Goal: Information Seeking & Learning: Learn about a topic

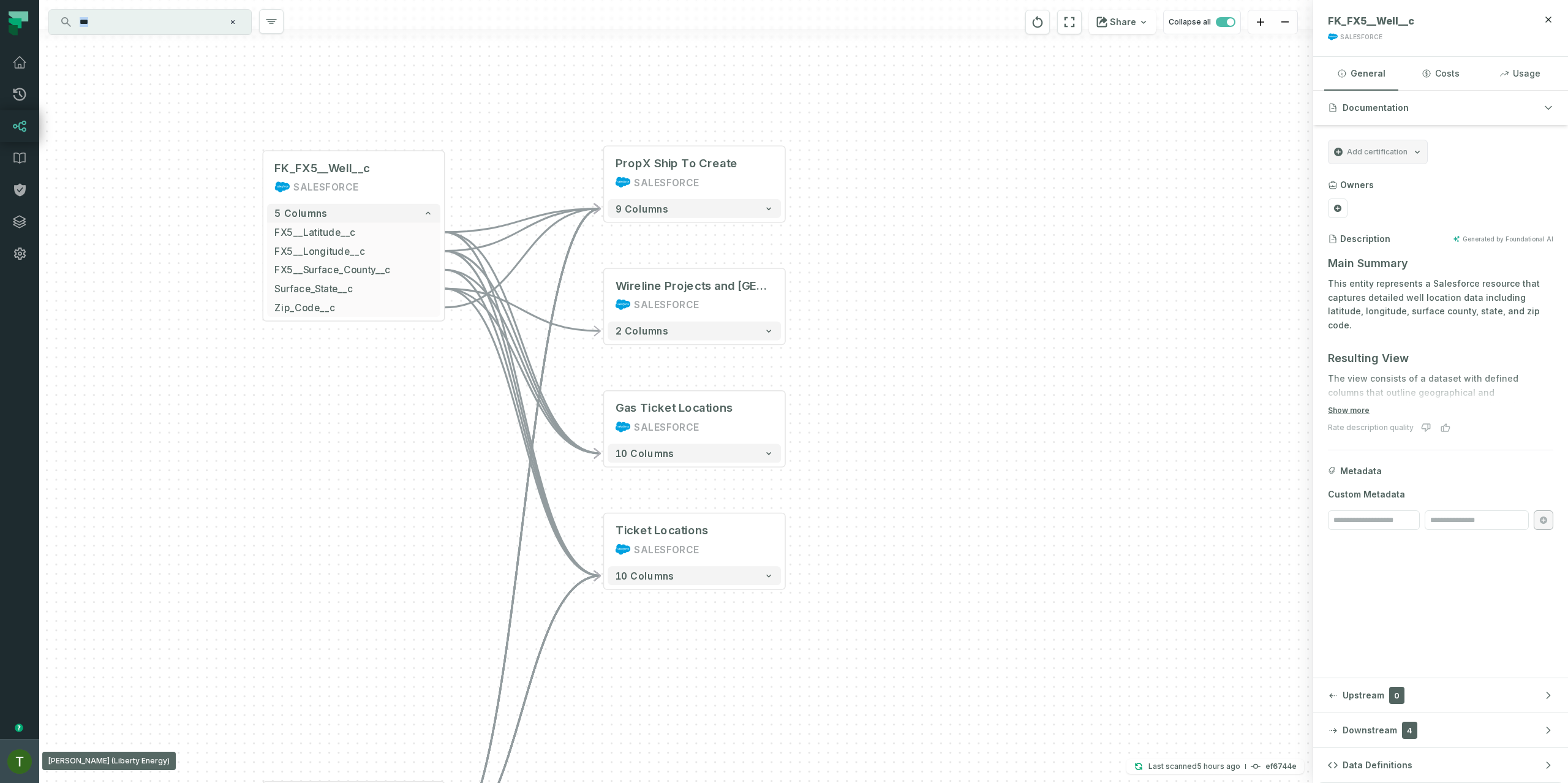
click at [29, 768] on button "[PERSON_NAME] (Liberty Energy) [EMAIL_ADDRESS][DOMAIN_NAME]" at bounding box center [19, 761] width 39 height 44
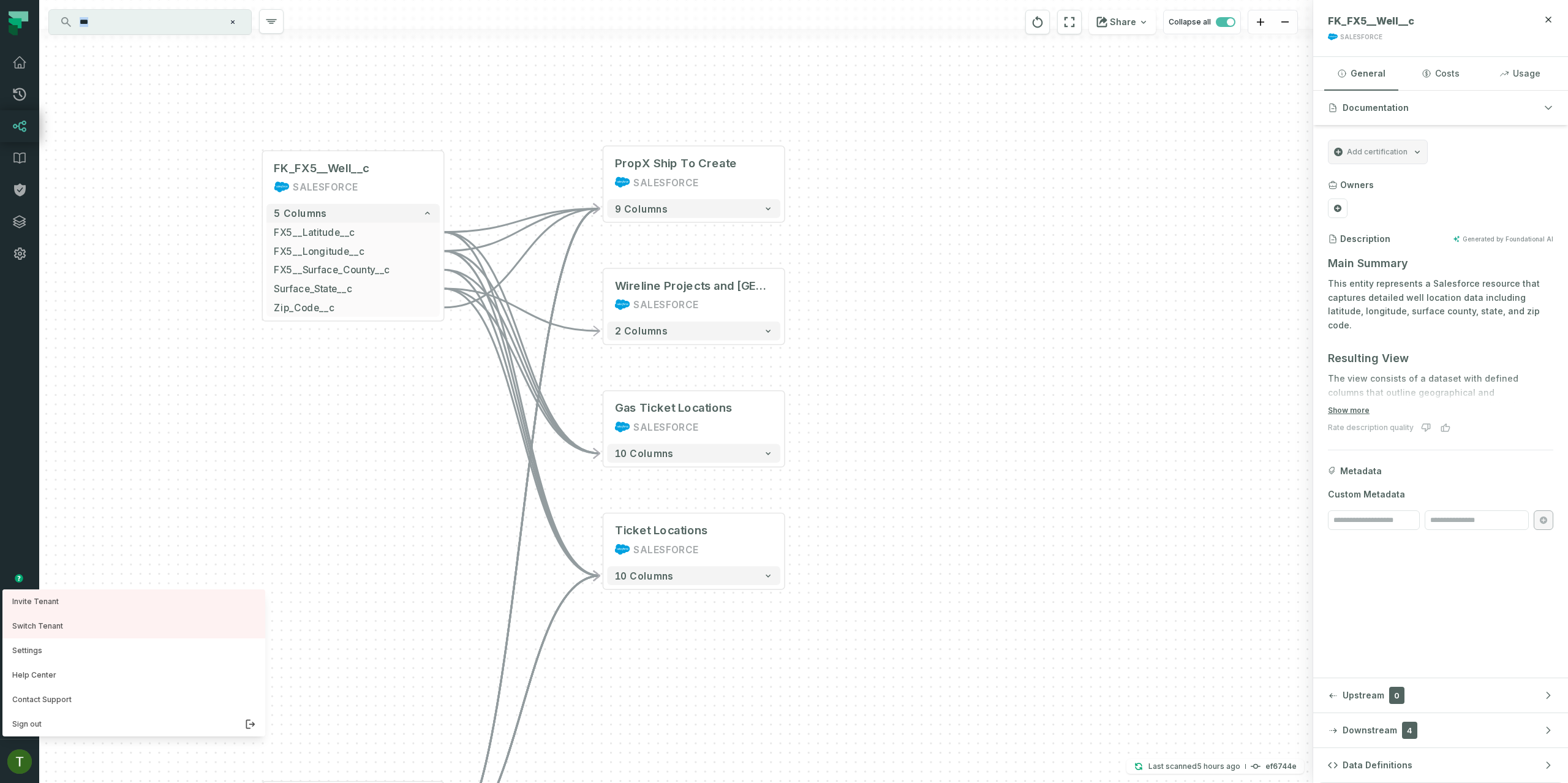
click at [401, 514] on div "+ Wireline Projects and States SALESFORCE 2 columns + Gas Ticket Locations SALE…" at bounding box center [676, 392] width 1274 height 783
click at [160, 419] on div "+ Wireline Projects and States SALESFORCE 2 columns + Gas Ticket Locations SALE…" at bounding box center [676, 392] width 1274 height 783
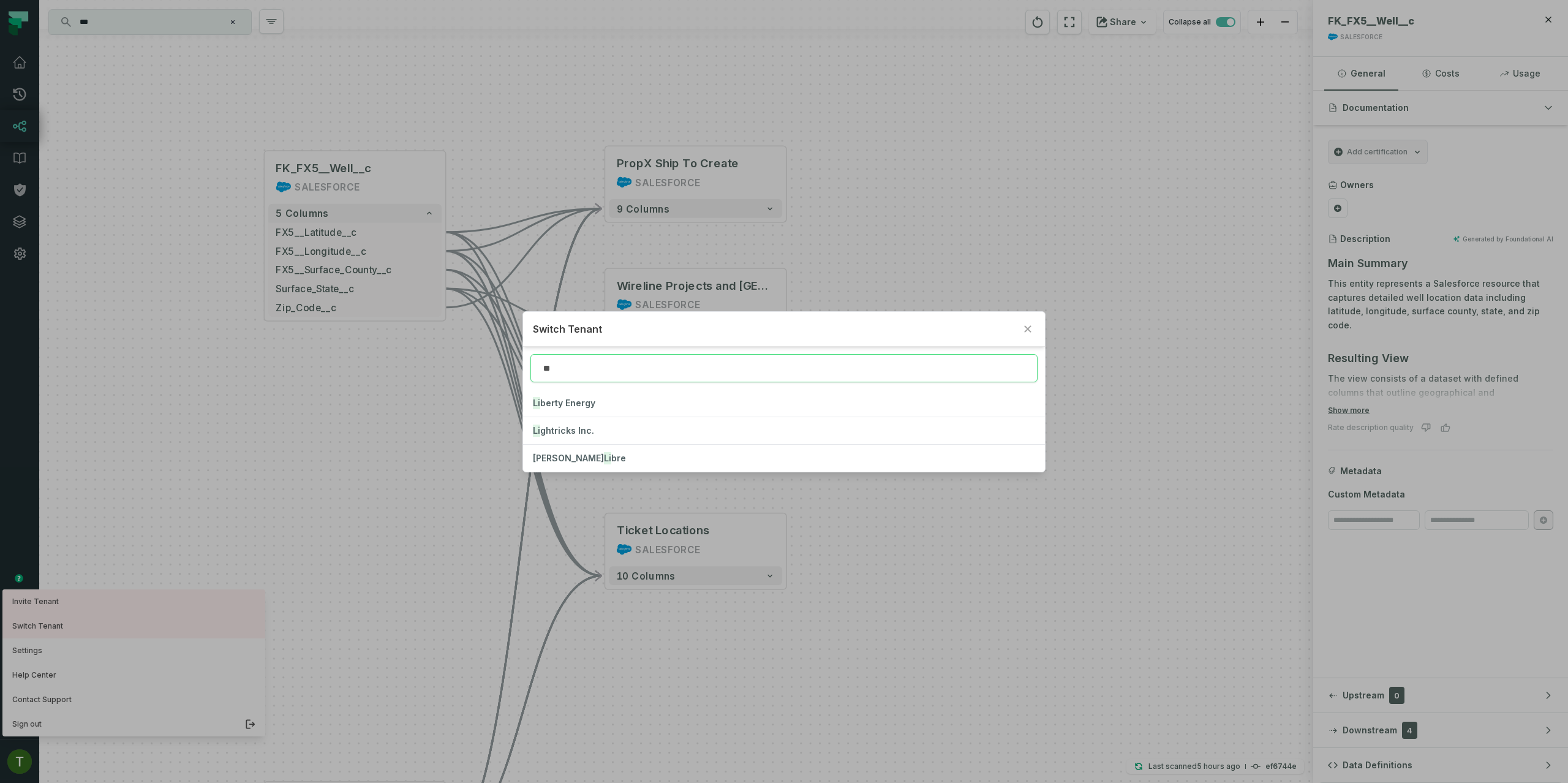
type input "***"
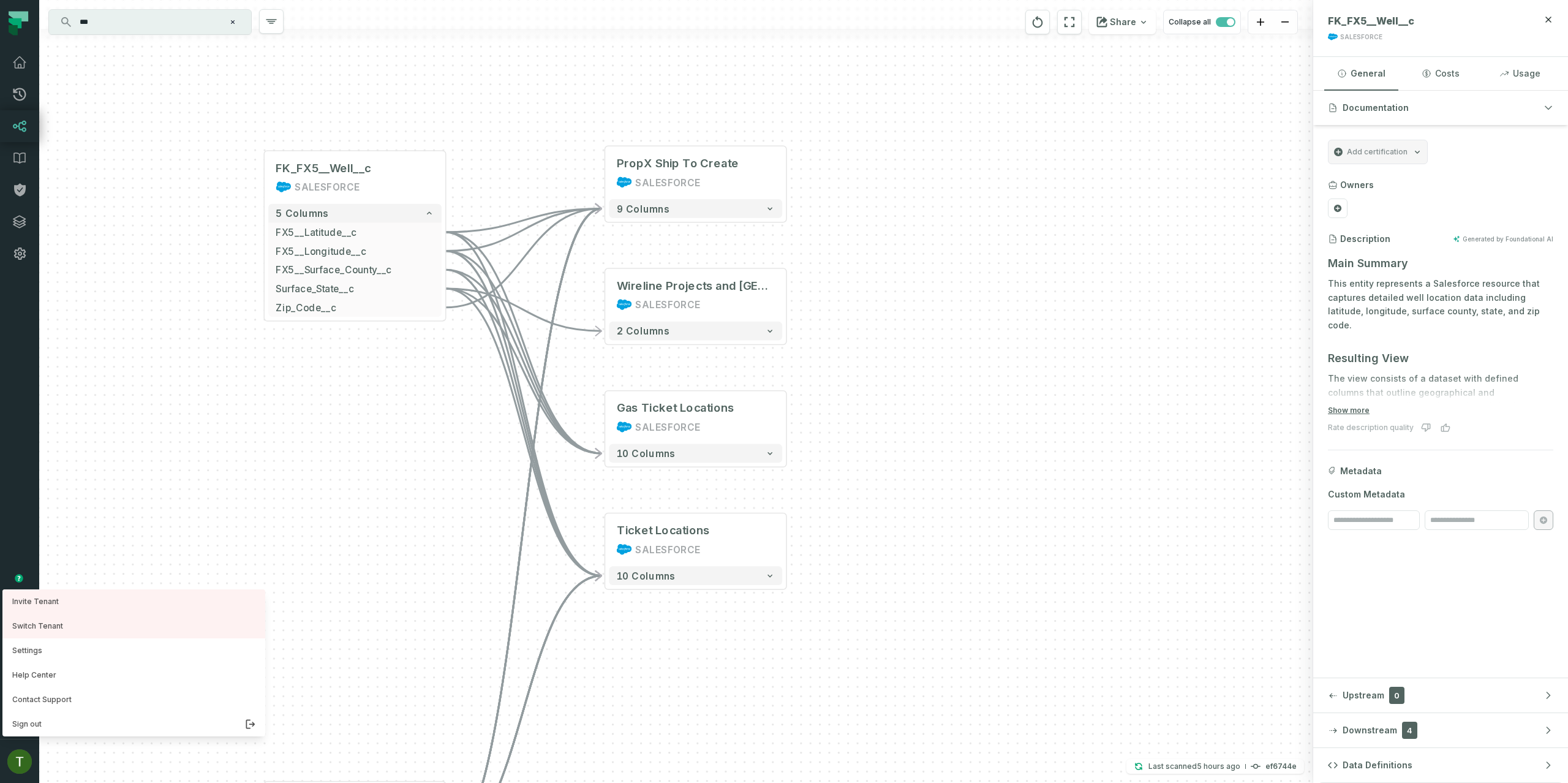
click at [13, 108] on nav "Merge Requests Dashboard Lineage Data Catalog Policies Integrations Settings [P…" at bounding box center [19, 392] width 39 height 783
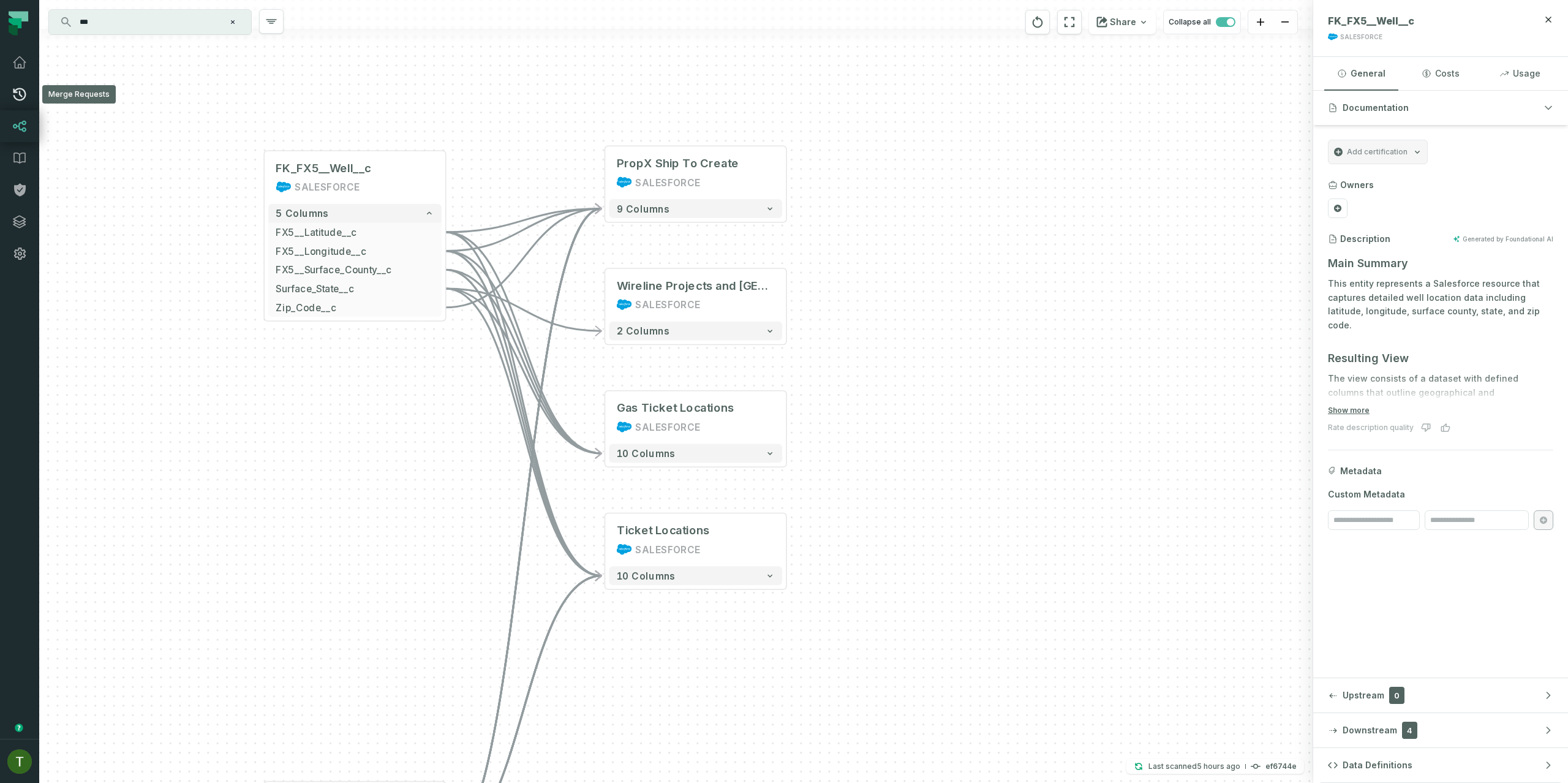
click at [15, 100] on icon at bounding box center [19, 93] width 15 height 15
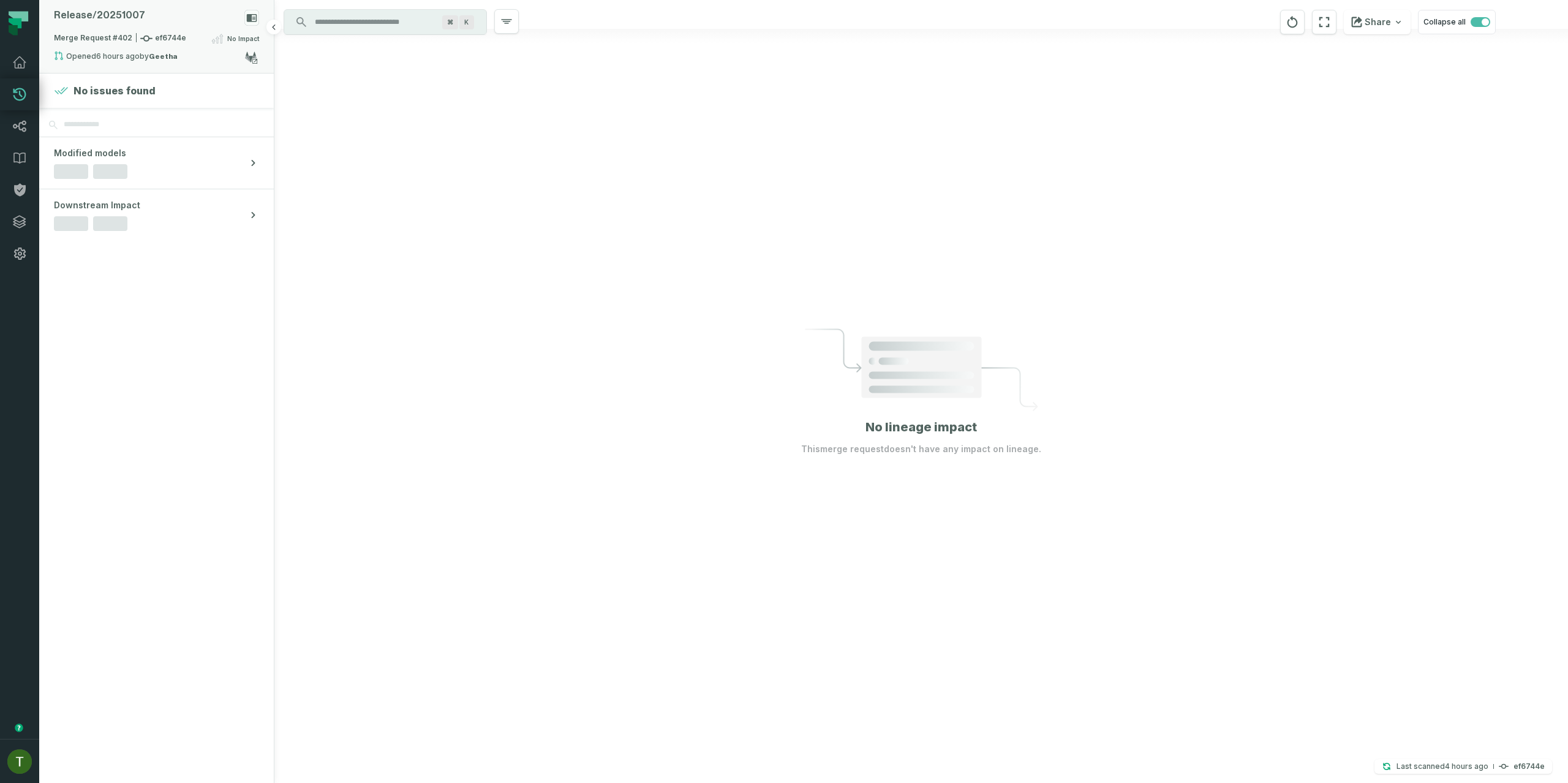
click at [172, 25] on div "Release/ 20251007" at bounding box center [156, 20] width 205 height 21
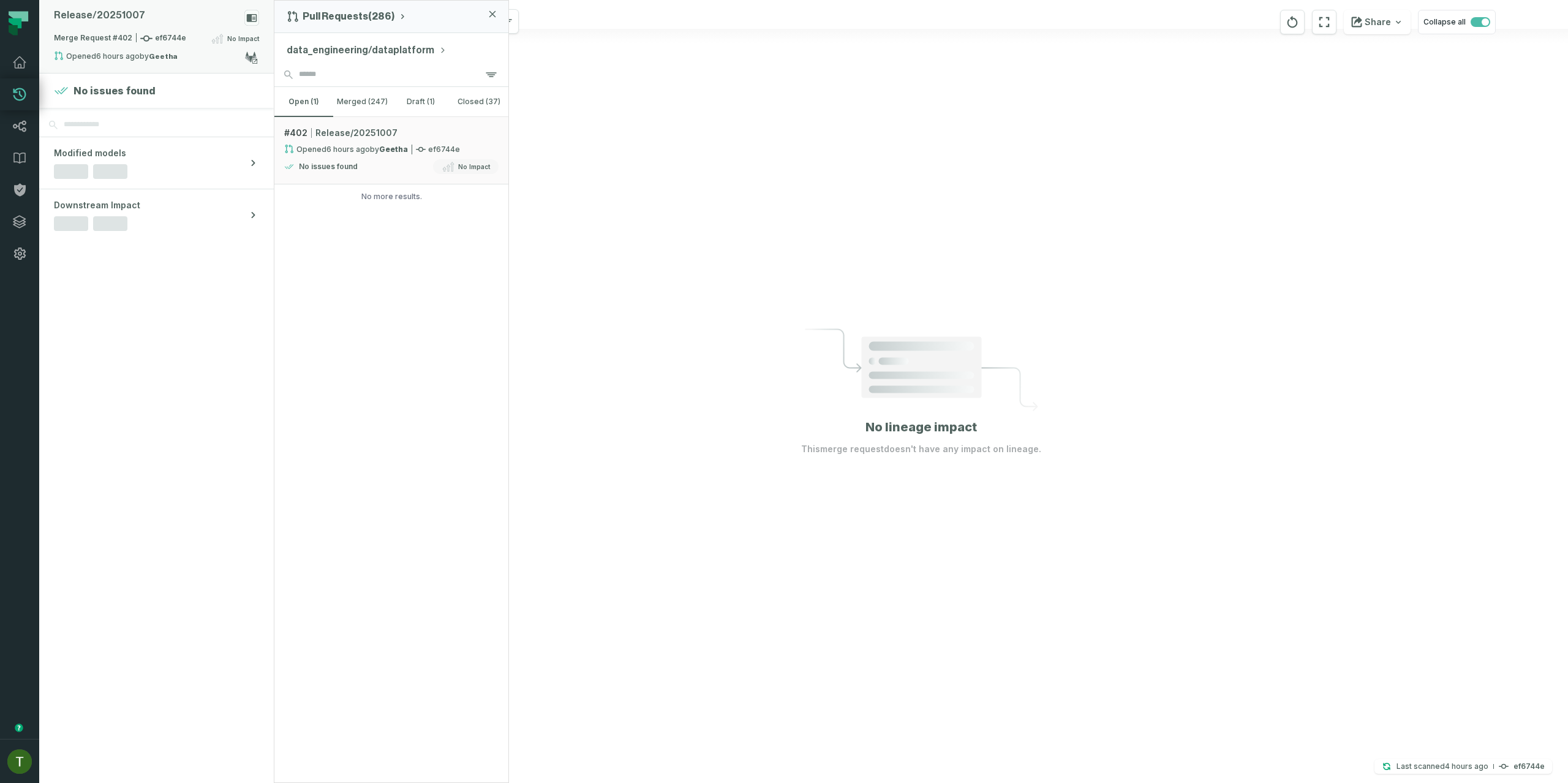
click at [171, 26] on div "Release/ 20251007" at bounding box center [156, 20] width 205 height 21
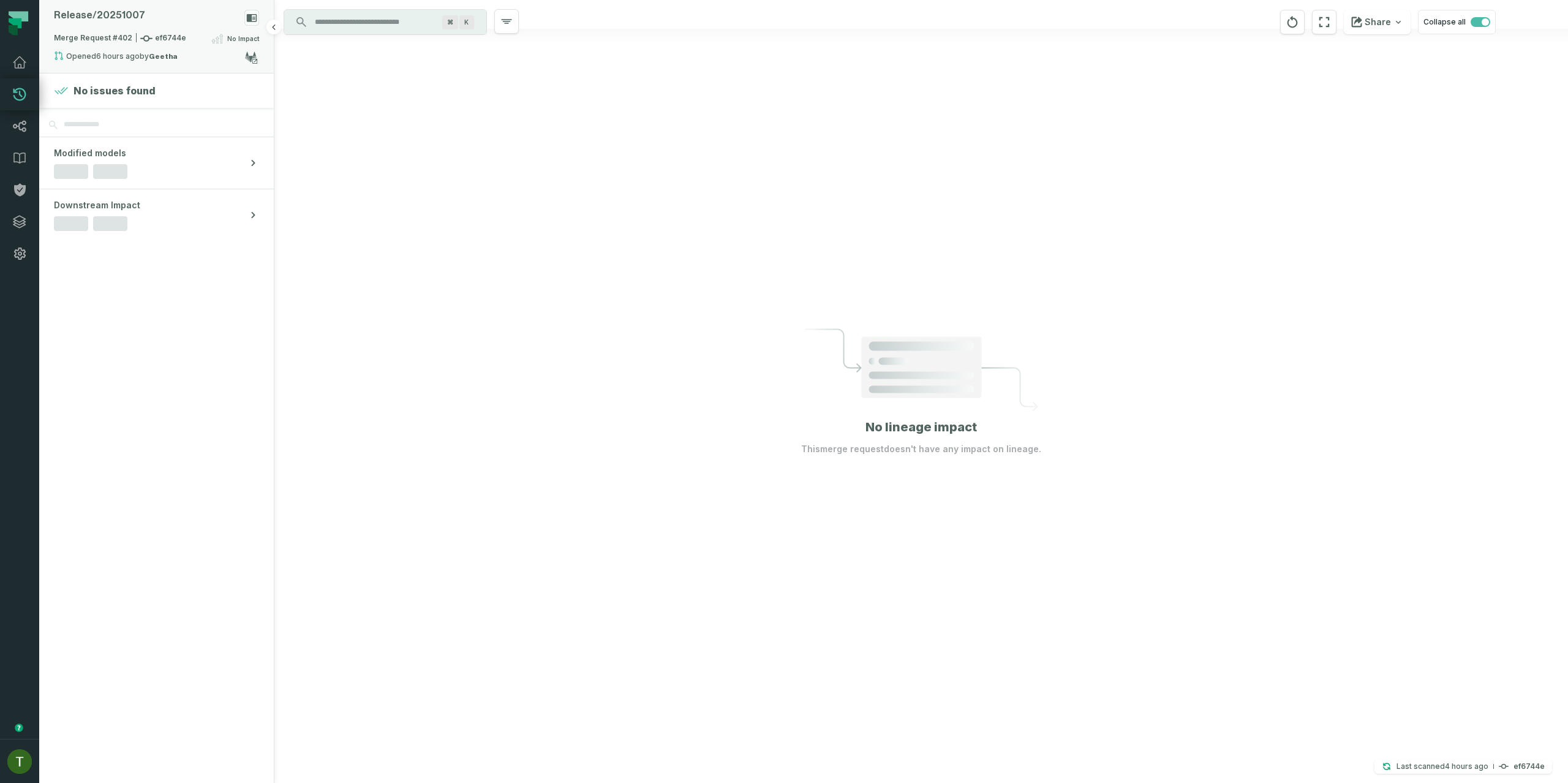
click at [150, 41] on span "Merge Request #402 ef6744e" at bounding box center [120, 38] width 132 height 13
click at [338, 94] on button "merged (247)" at bounding box center [362, 101] width 58 height 29
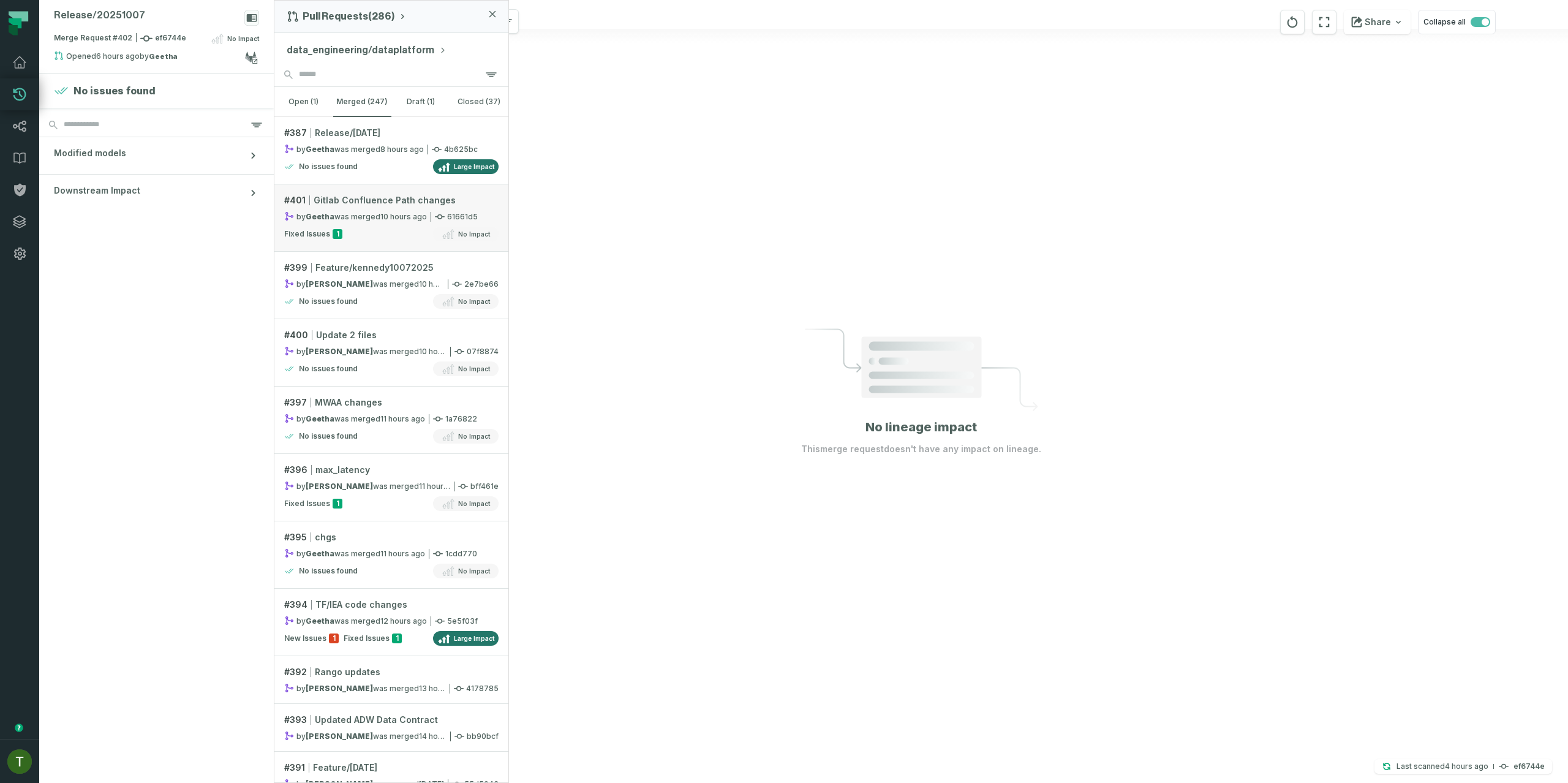
click at [386, 218] on relative-time "[DATE] 12:45:34 AM" at bounding box center [404, 216] width 47 height 9
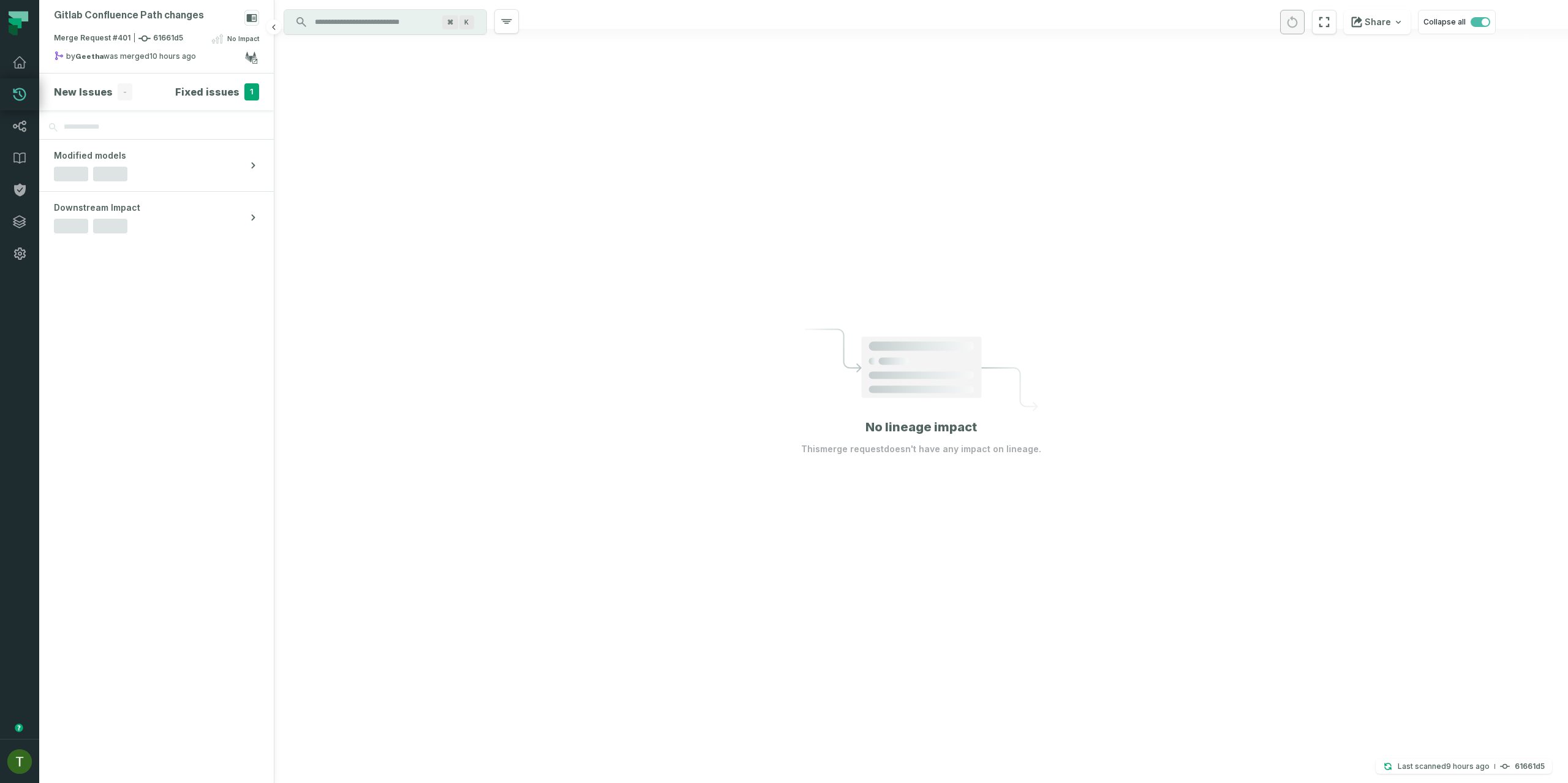
click at [93, 90] on h4 "New Issues" at bounding box center [83, 92] width 58 height 15
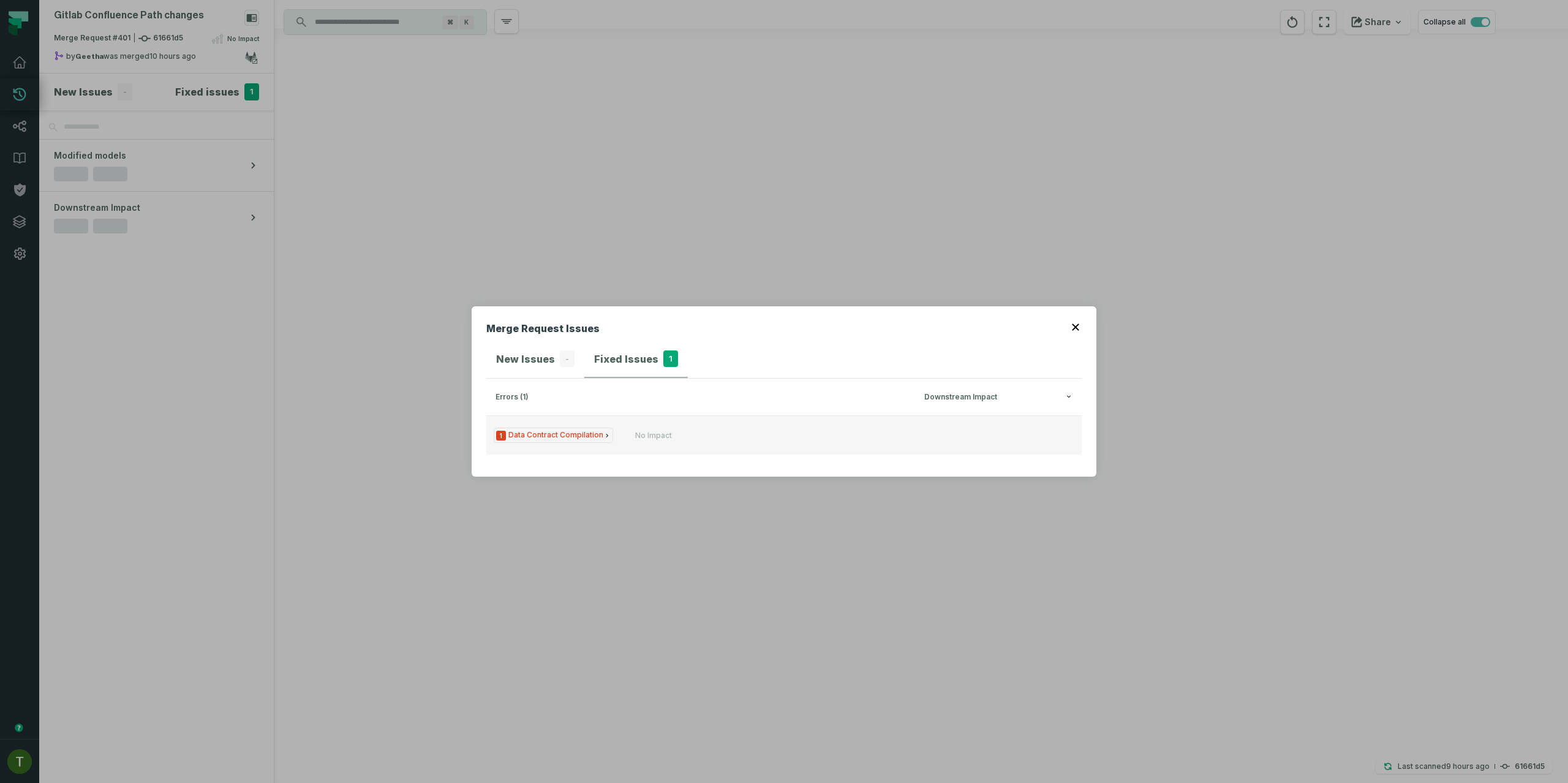
click at [615, 438] on button "1 Data Contract Compilation No Impact" at bounding box center [783, 435] width 595 height 39
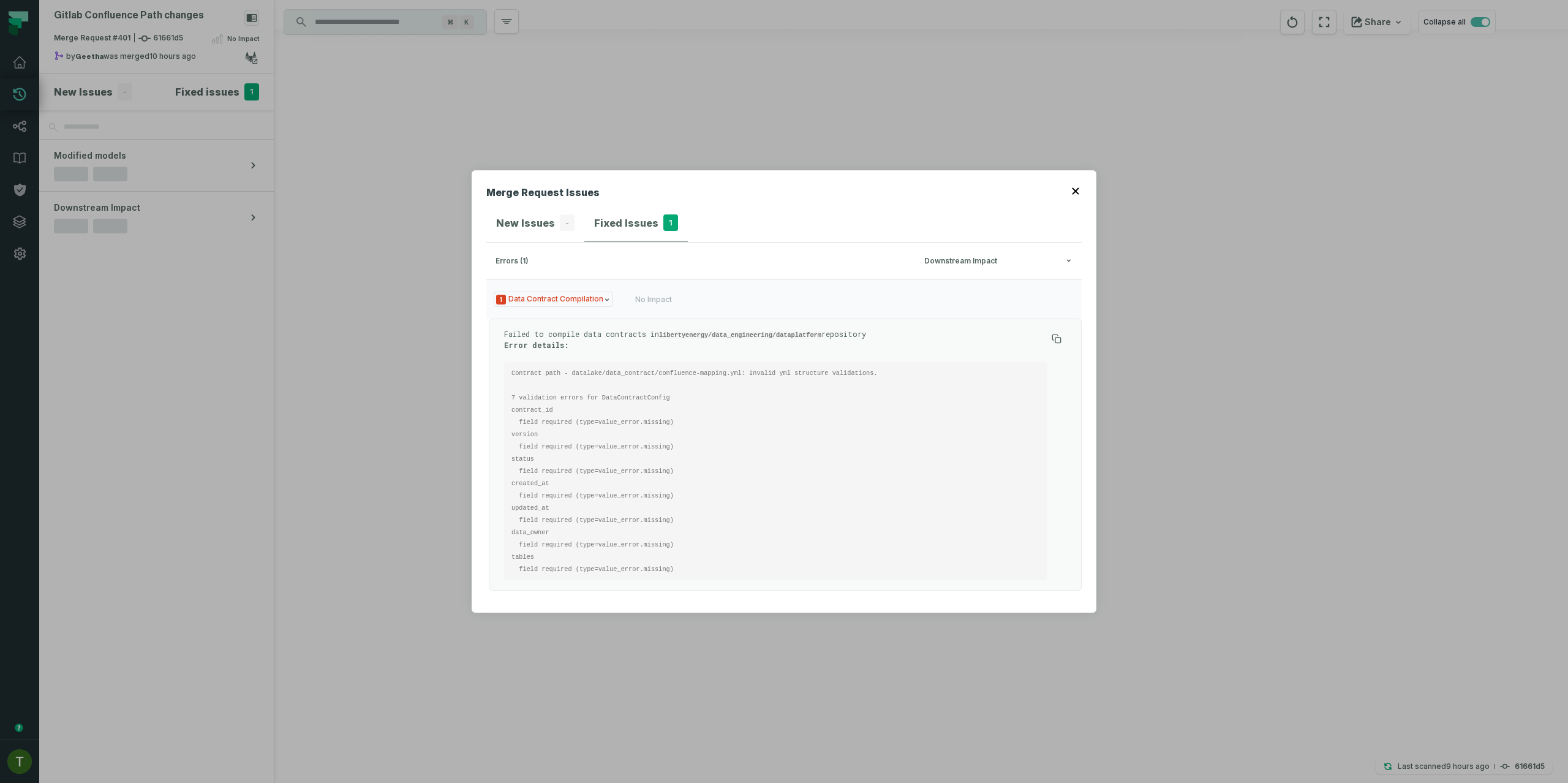
click at [714, 372] on code "Contract path - datalake/data_contract/confluence-mapping.yml: Invalid yml stru…" at bounding box center [698, 470] width 374 height 204
click at [1072, 198] on header "Merge Request Issues" at bounding box center [783, 195] width 595 height 19
click at [1076, 191] on icon "button" at bounding box center [1075, 190] width 7 height 7
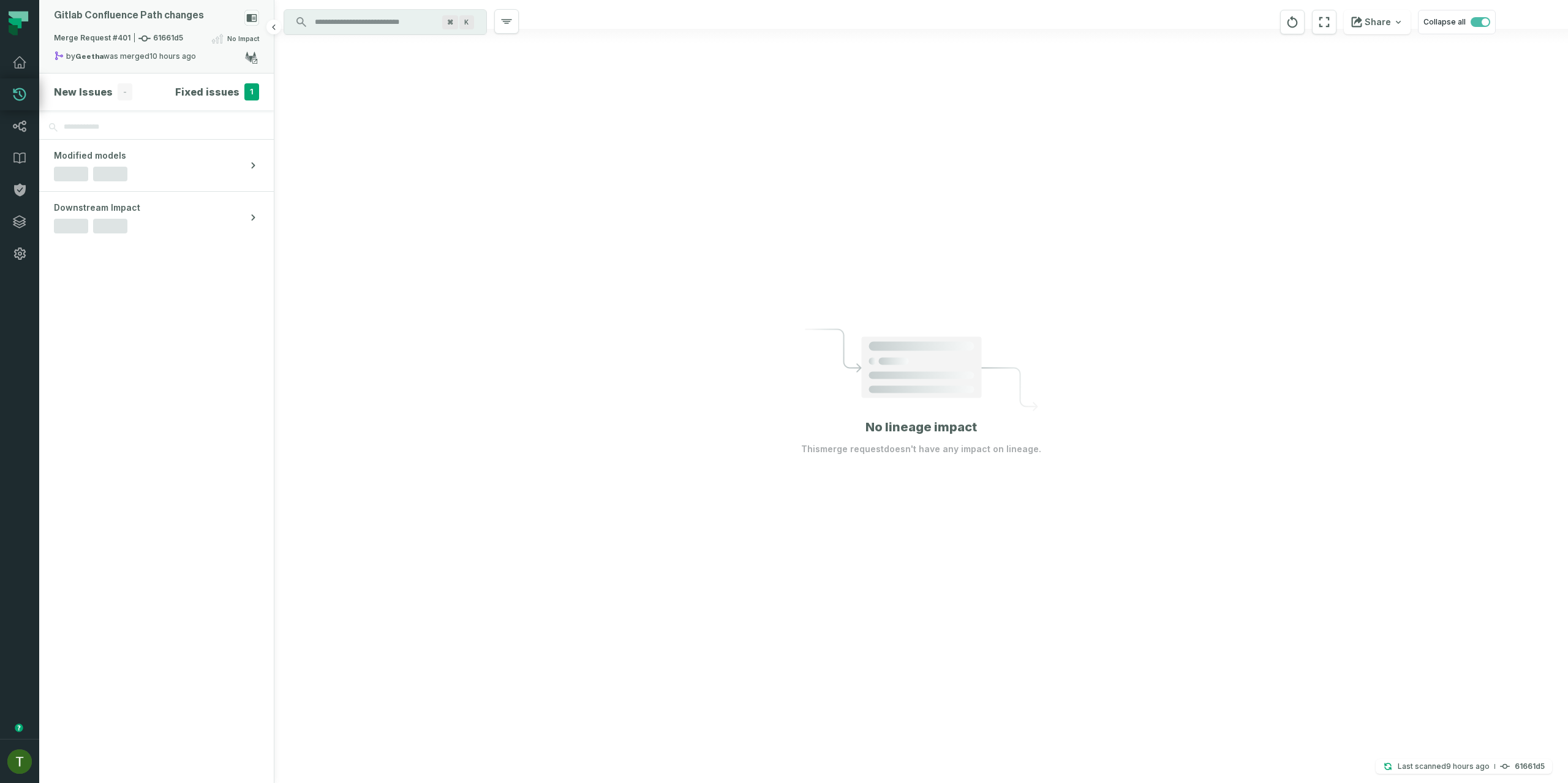
click at [130, 68] on div "Gitlab Confluence Path changes Merge Request #401 61661d5 No Impact by Geetha w…" at bounding box center [156, 36] width 235 height 73
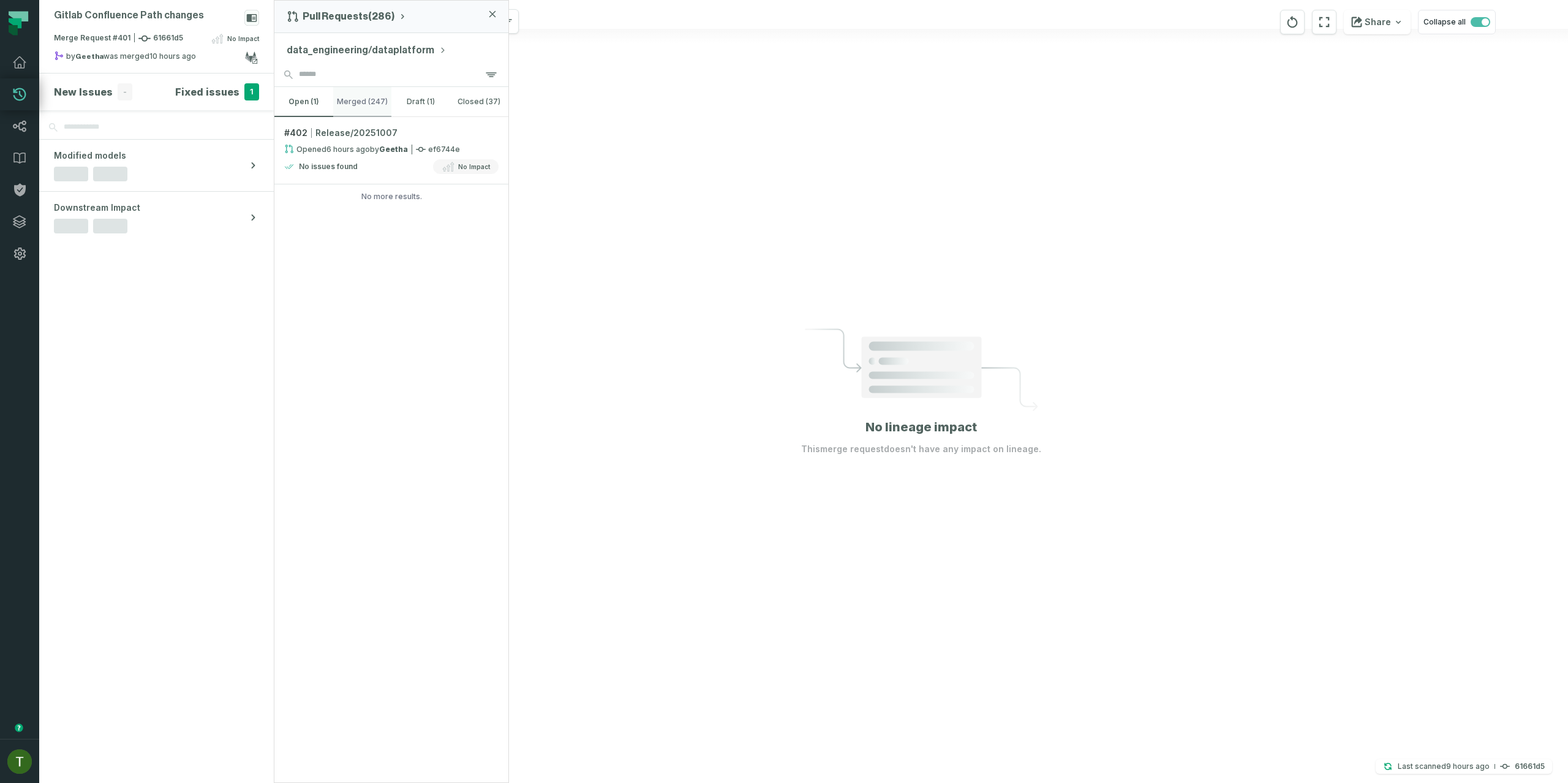
click at [353, 105] on button "merged (247)" at bounding box center [362, 101] width 58 height 29
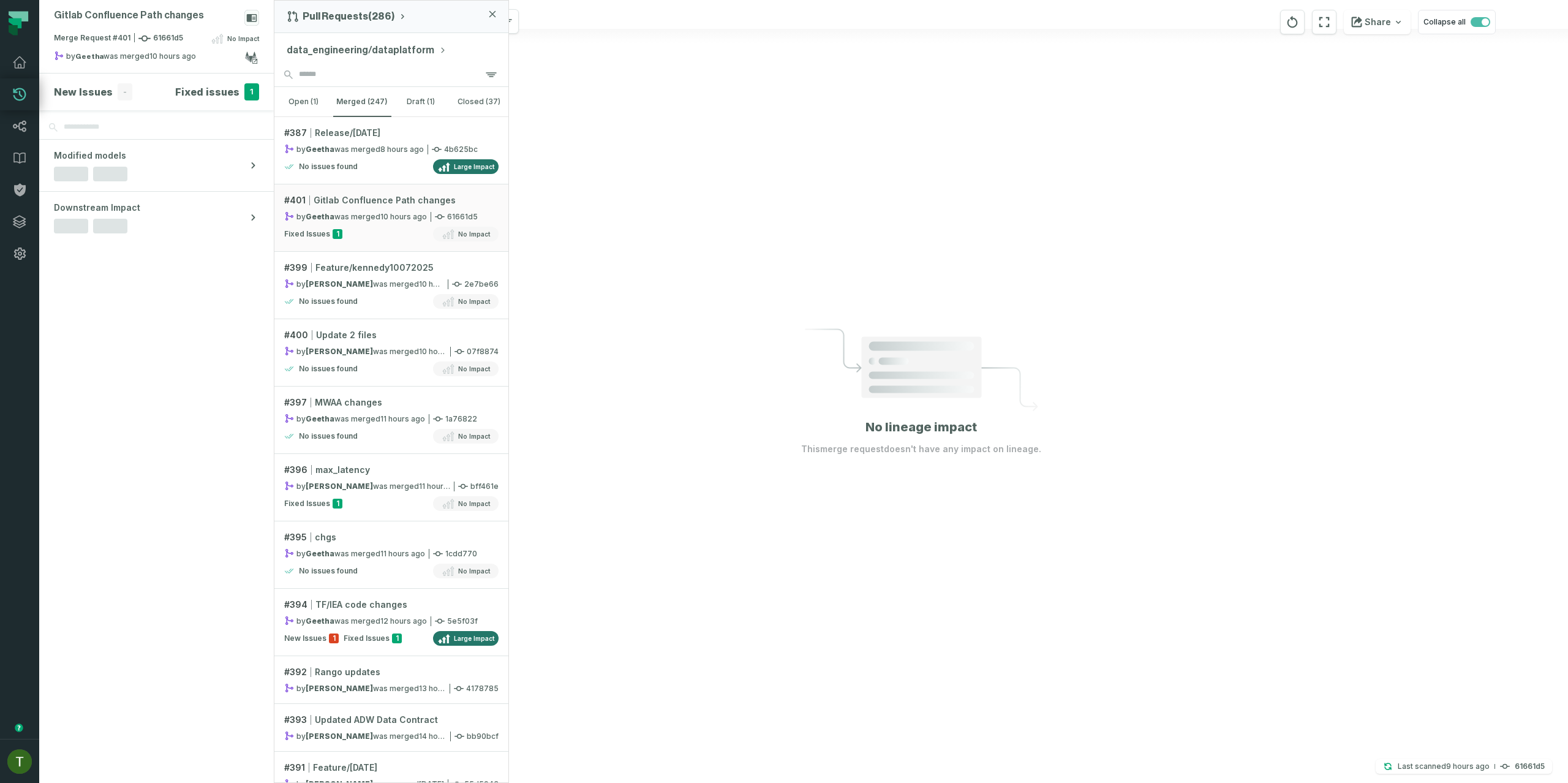
click at [1060, 386] on div at bounding box center [921, 392] width 1294 height 783
click at [382, 493] on link "# 396 max_latency by [PERSON_NAME] was merged [DATE] 11:26:04 PM bff461e Fixed …" at bounding box center [392, 487] width 234 height 67
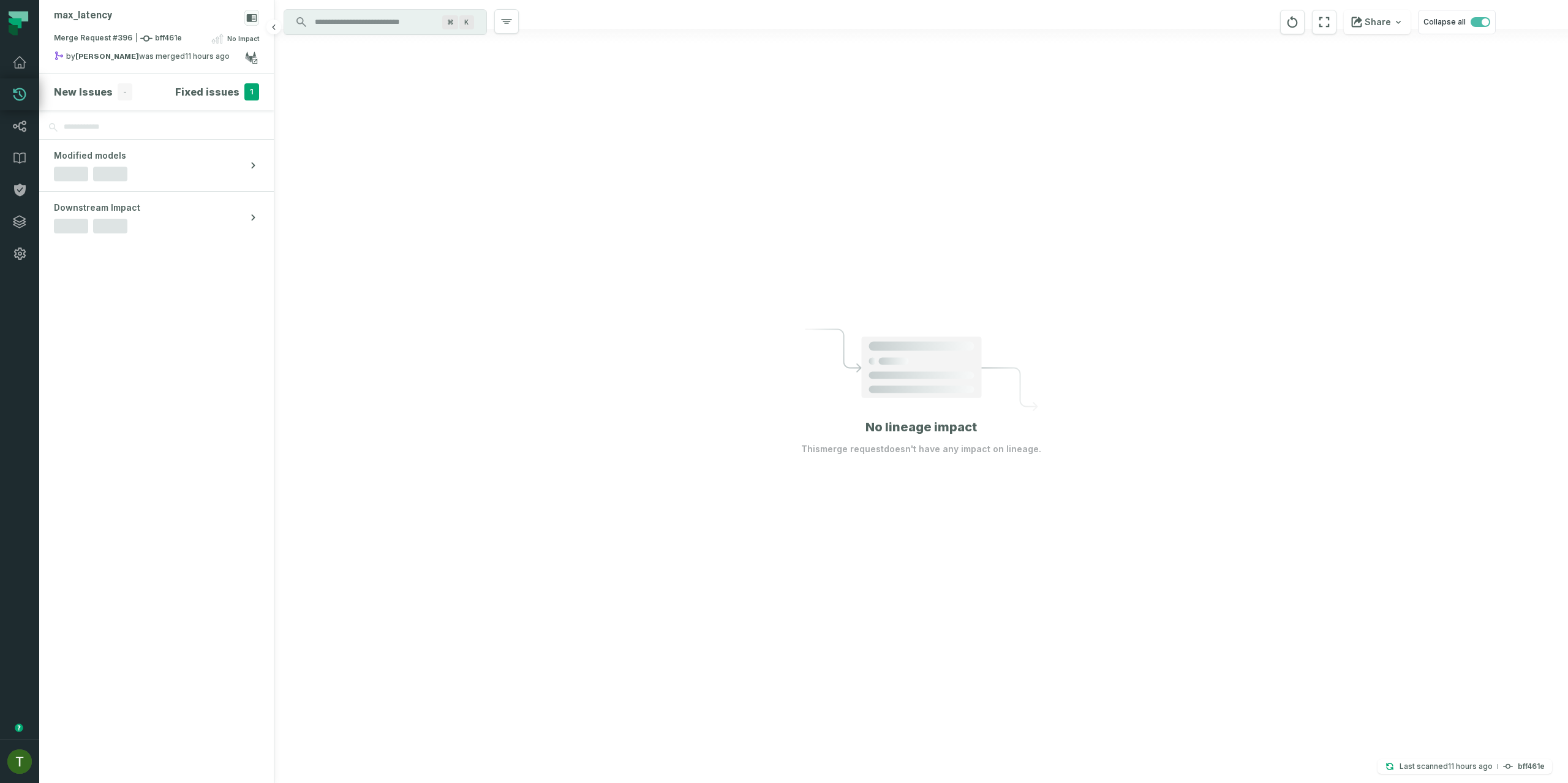
click at [209, 90] on h4 "Fixed issues" at bounding box center [207, 92] width 64 height 15
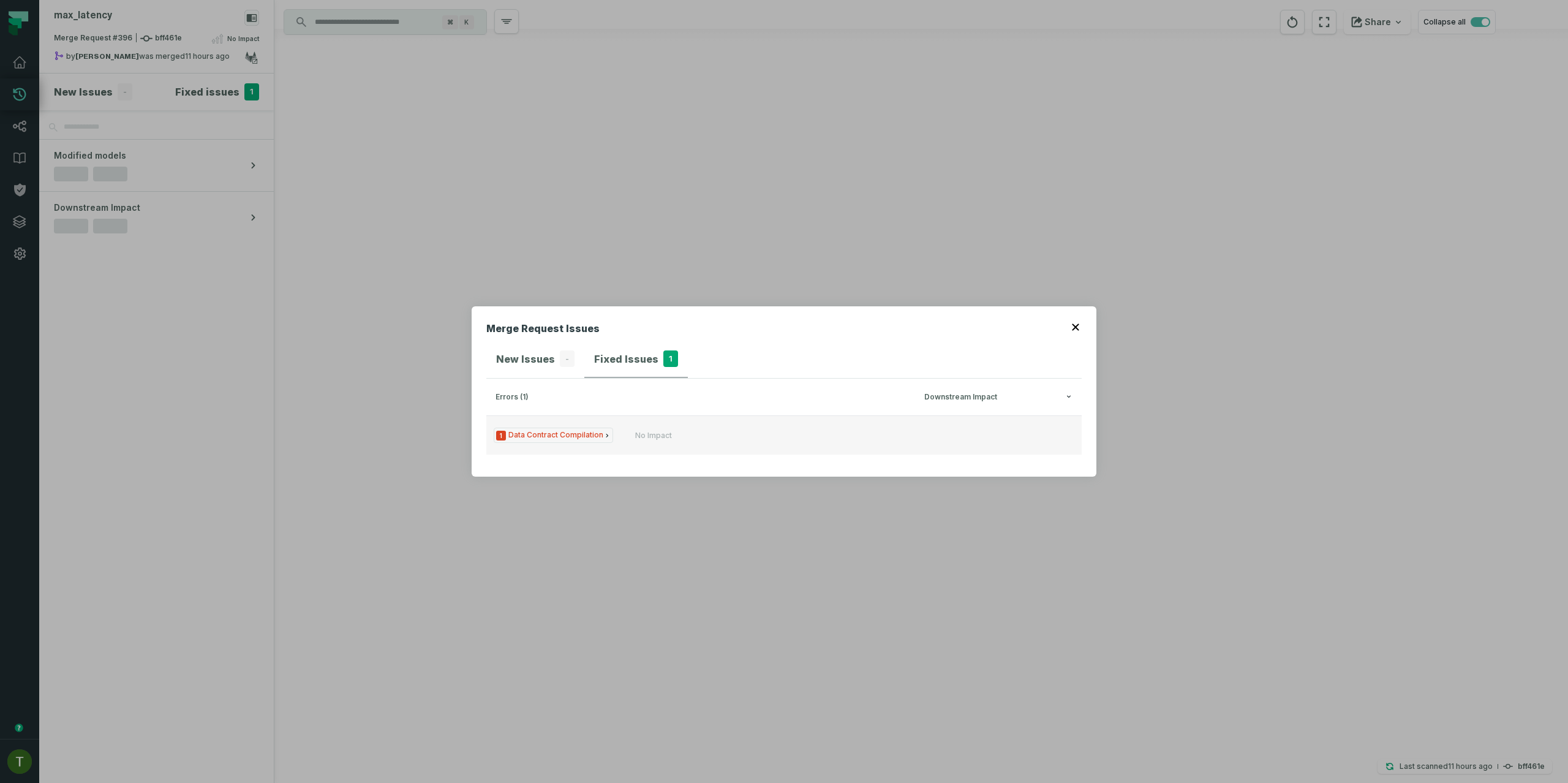
click at [559, 429] on span "1 Data Contract Compilation" at bounding box center [553, 435] width 120 height 16
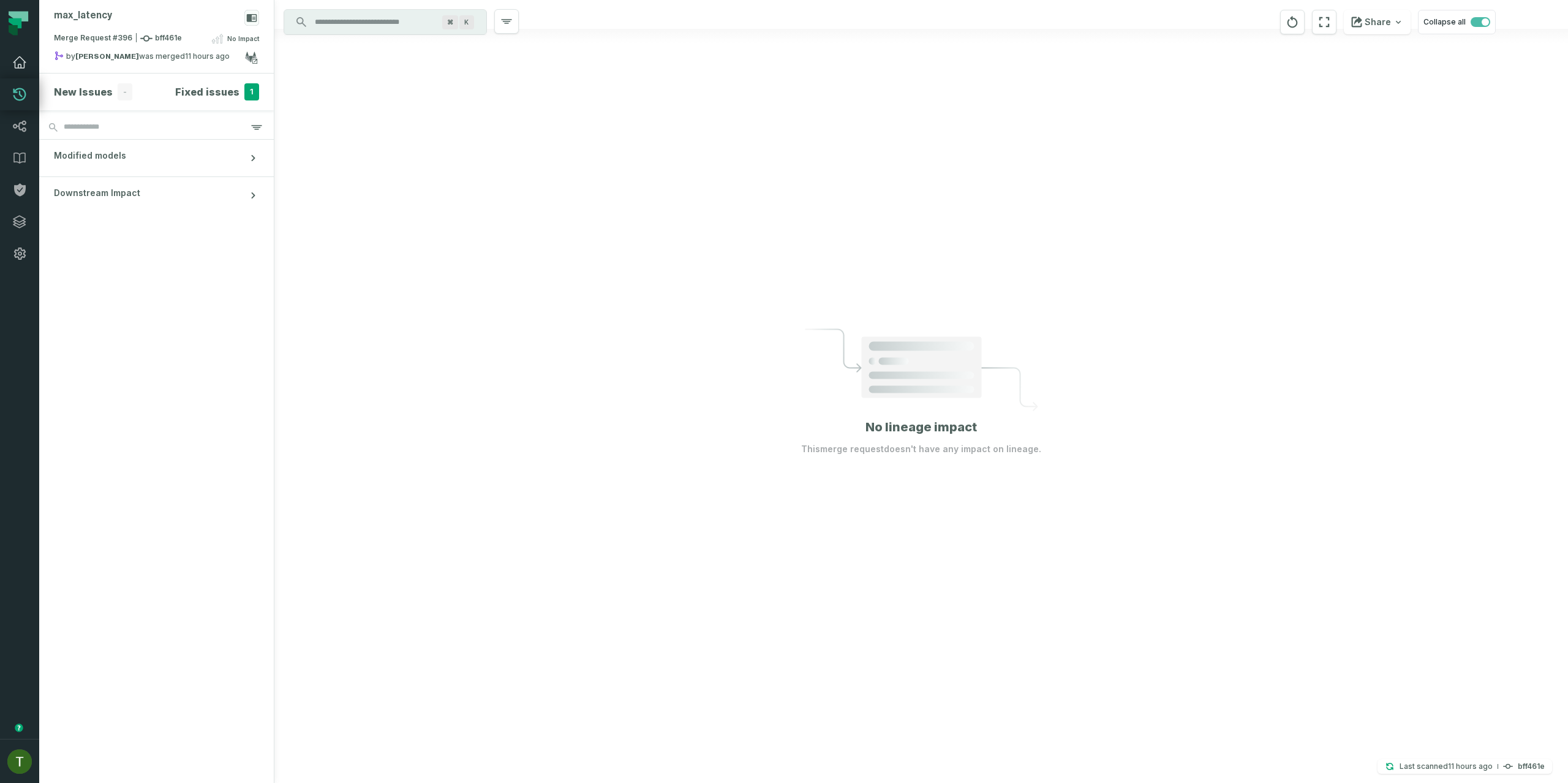
click at [26, 60] on icon at bounding box center [19, 62] width 15 height 15
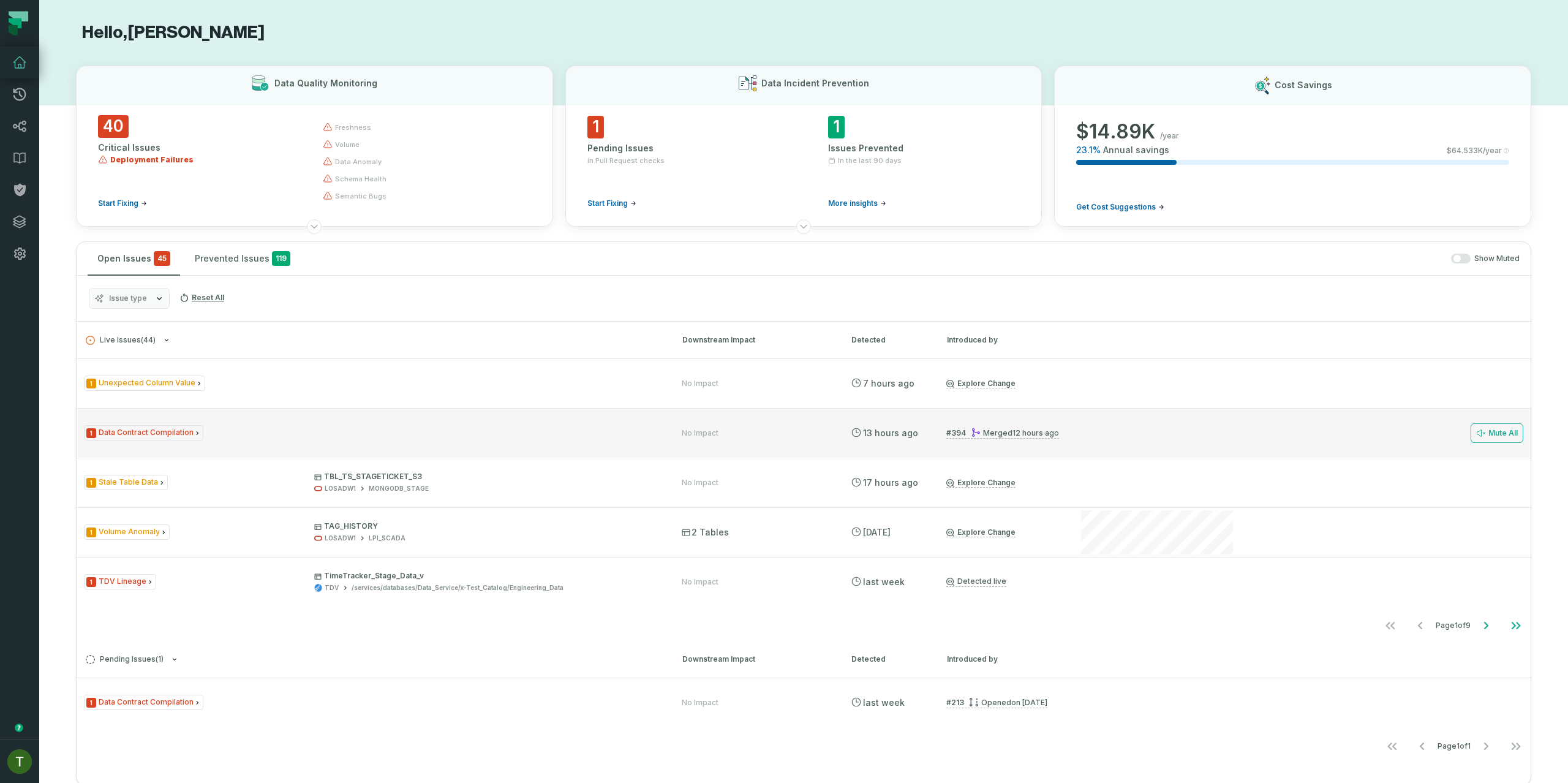
click at [272, 420] on div "1 Data Contract Compilation No Impact [DATE] 10:02:06 PM # 394 Merged [DATE] 10…" at bounding box center [803, 432] width 1454 height 49
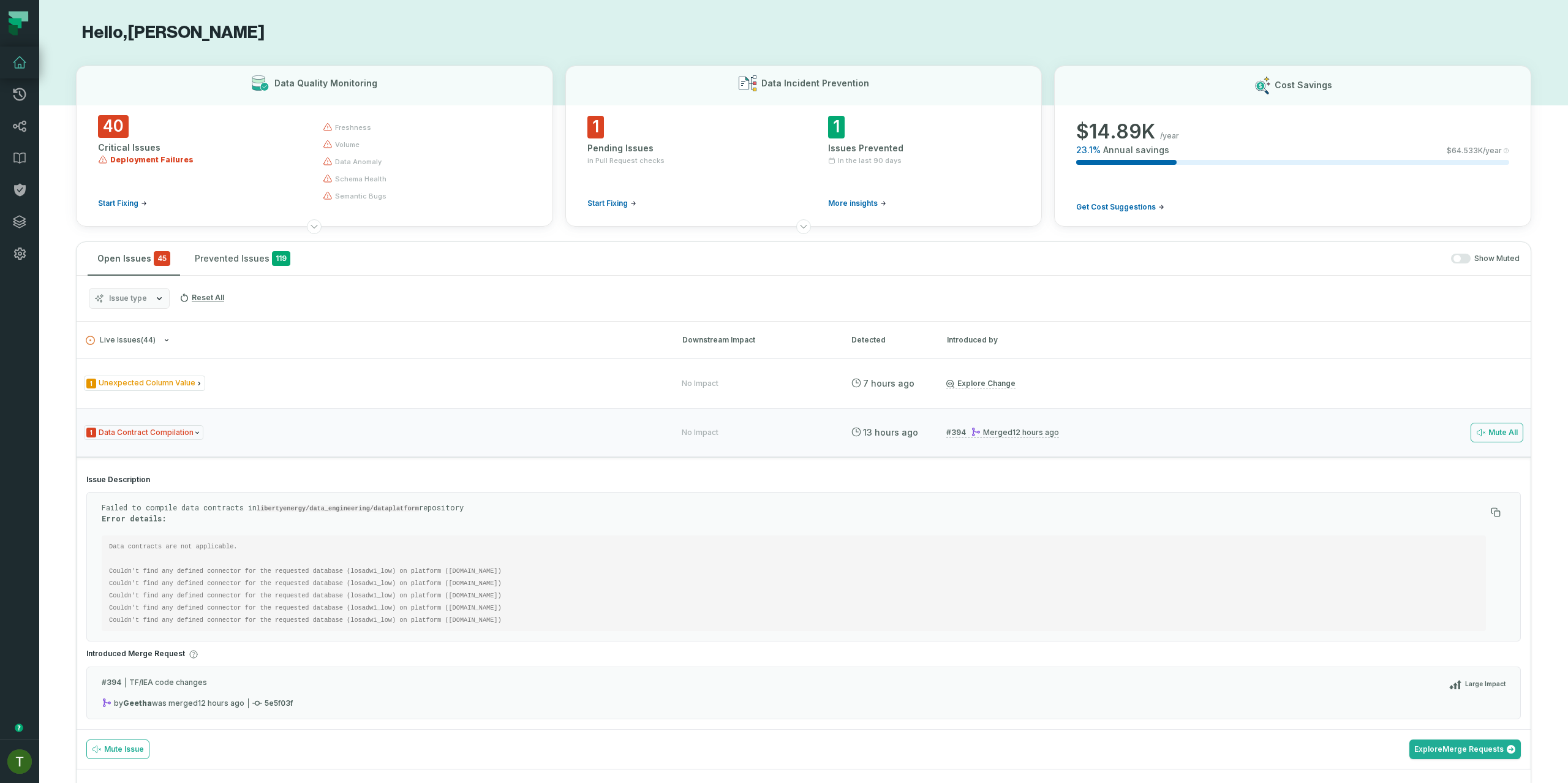
scroll to position [73, 0]
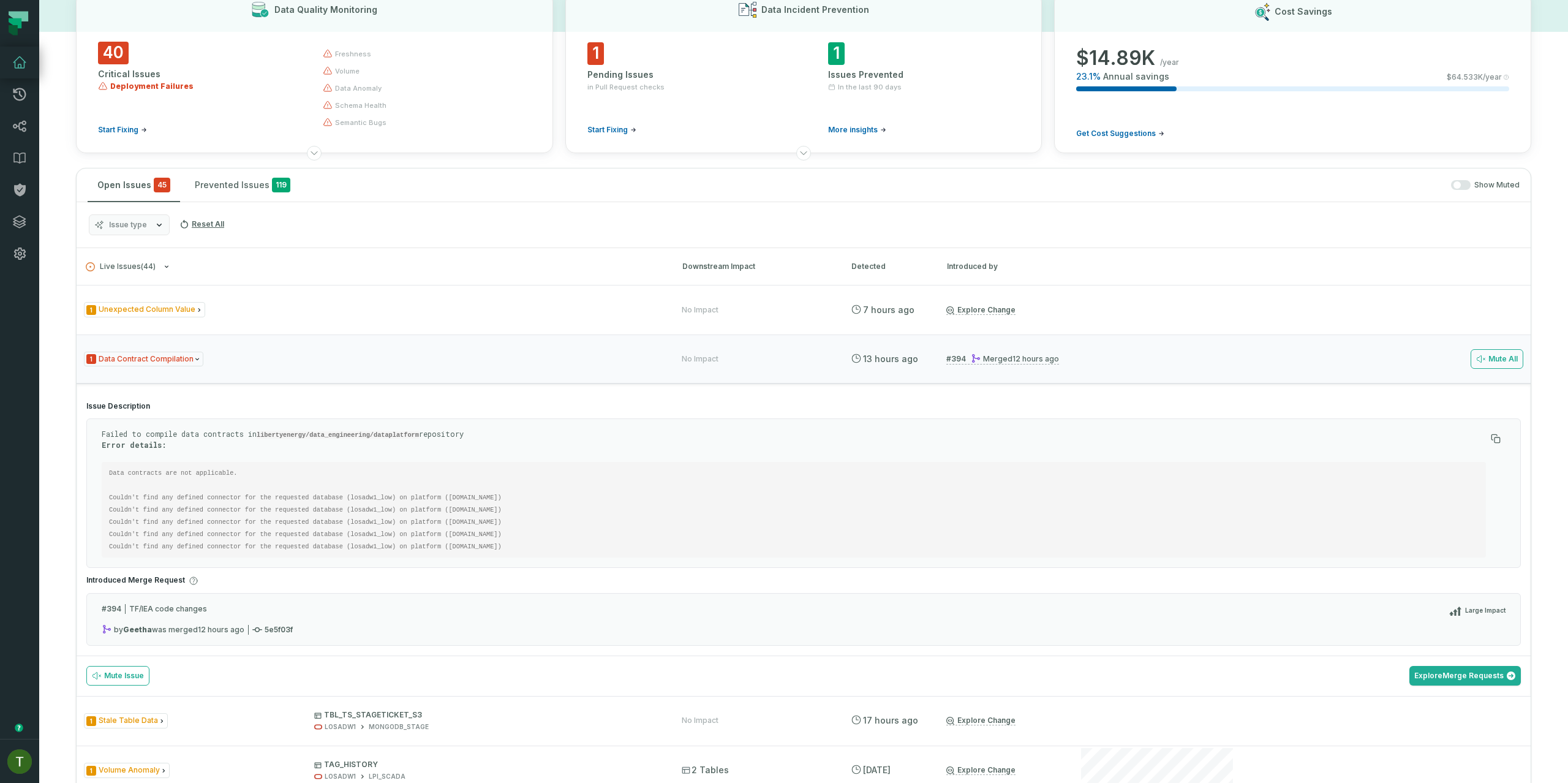
click at [357, 530] on code "Data contracts are not applicable. Couldn't find any defined connector for the …" at bounding box center [309, 509] width 400 height 81
click at [422, 551] on pre "Data contracts are not applicable. Couldn't find any defined connector for the …" at bounding box center [794, 509] width 1385 height 95
click at [392, 498] on code "Data contracts are not applicable. Couldn't find any defined connector for the …" at bounding box center [309, 509] width 400 height 81
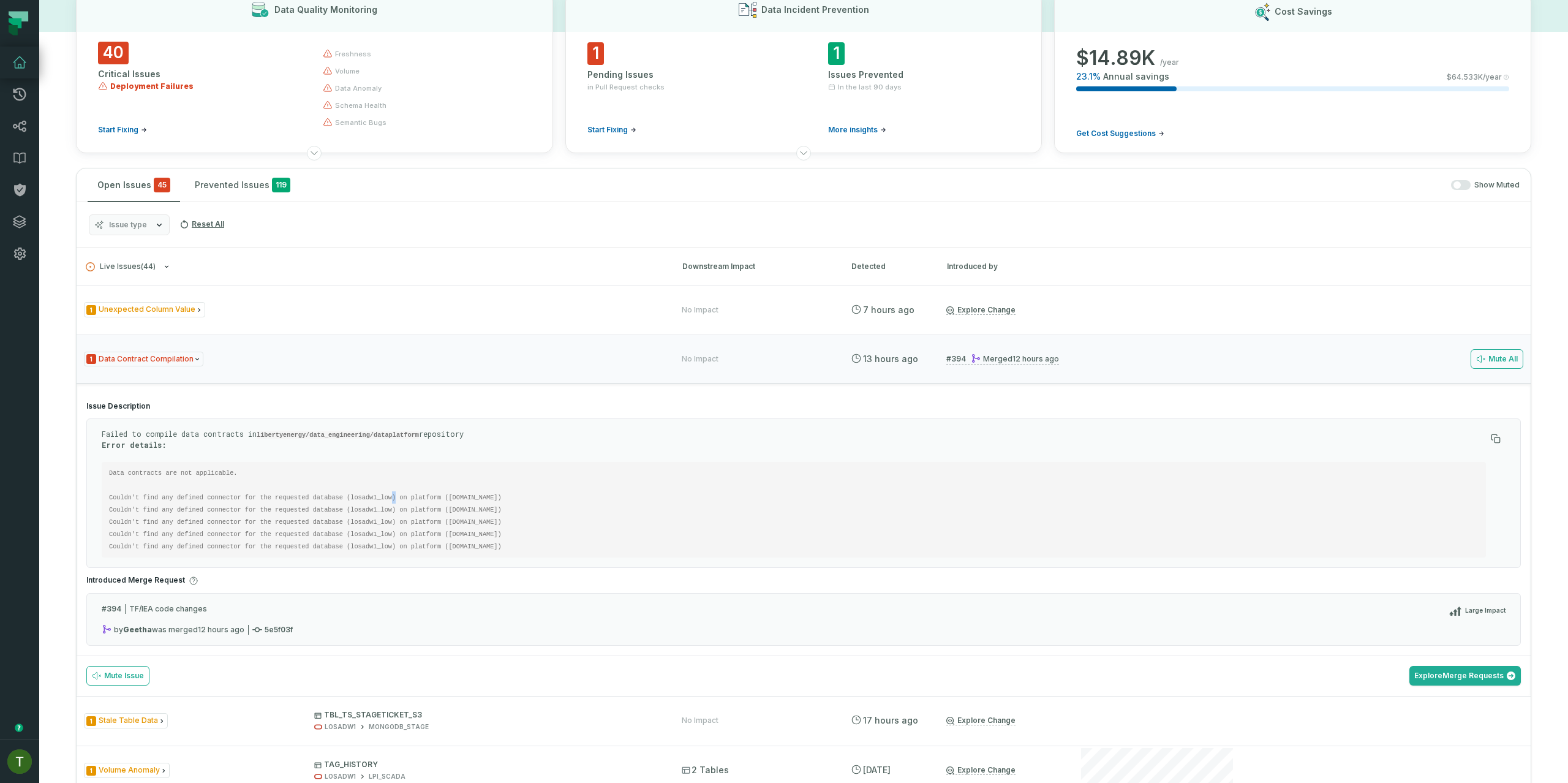
click at [392, 498] on code "Data contracts are not applicable. Couldn't find any defined connector for the …" at bounding box center [309, 509] width 400 height 81
click at [371, 498] on code "Data contracts are not applicable. Couldn't find any defined connector for the …" at bounding box center [309, 509] width 400 height 81
click at [362, 533] on code "Data contracts are not applicable. Couldn't find any defined connector for the …" at bounding box center [309, 509] width 400 height 81
click at [367, 524] on code "Data contracts are not applicable. Couldn't find any defined connector for the …" at bounding box center [309, 509] width 400 height 81
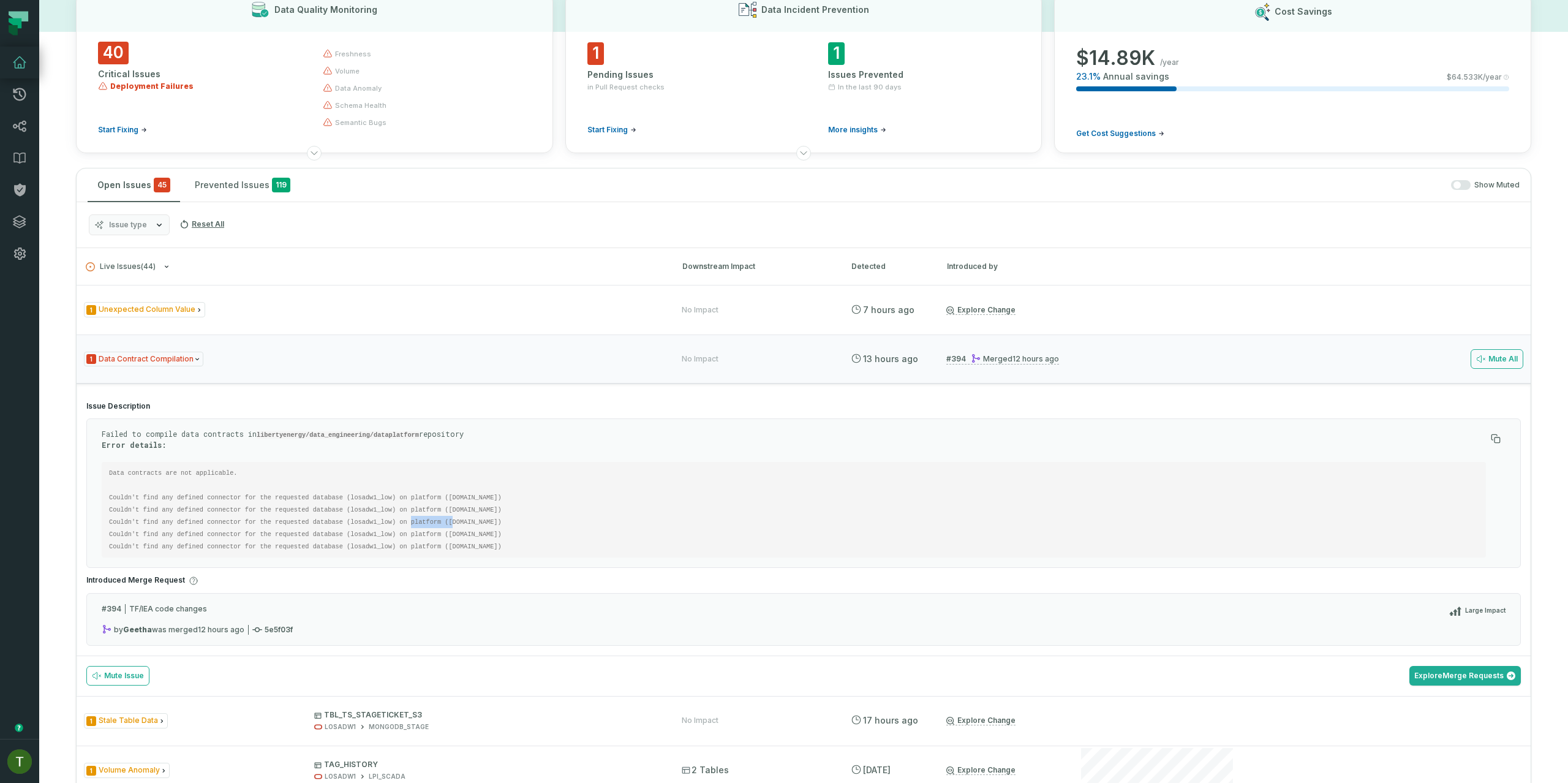
click at [367, 524] on code "Data contracts are not applicable. Couldn't find any defined connector for the …" at bounding box center [309, 509] width 400 height 81
click at [25, 117] on link "Lineage" at bounding box center [19, 126] width 39 height 32
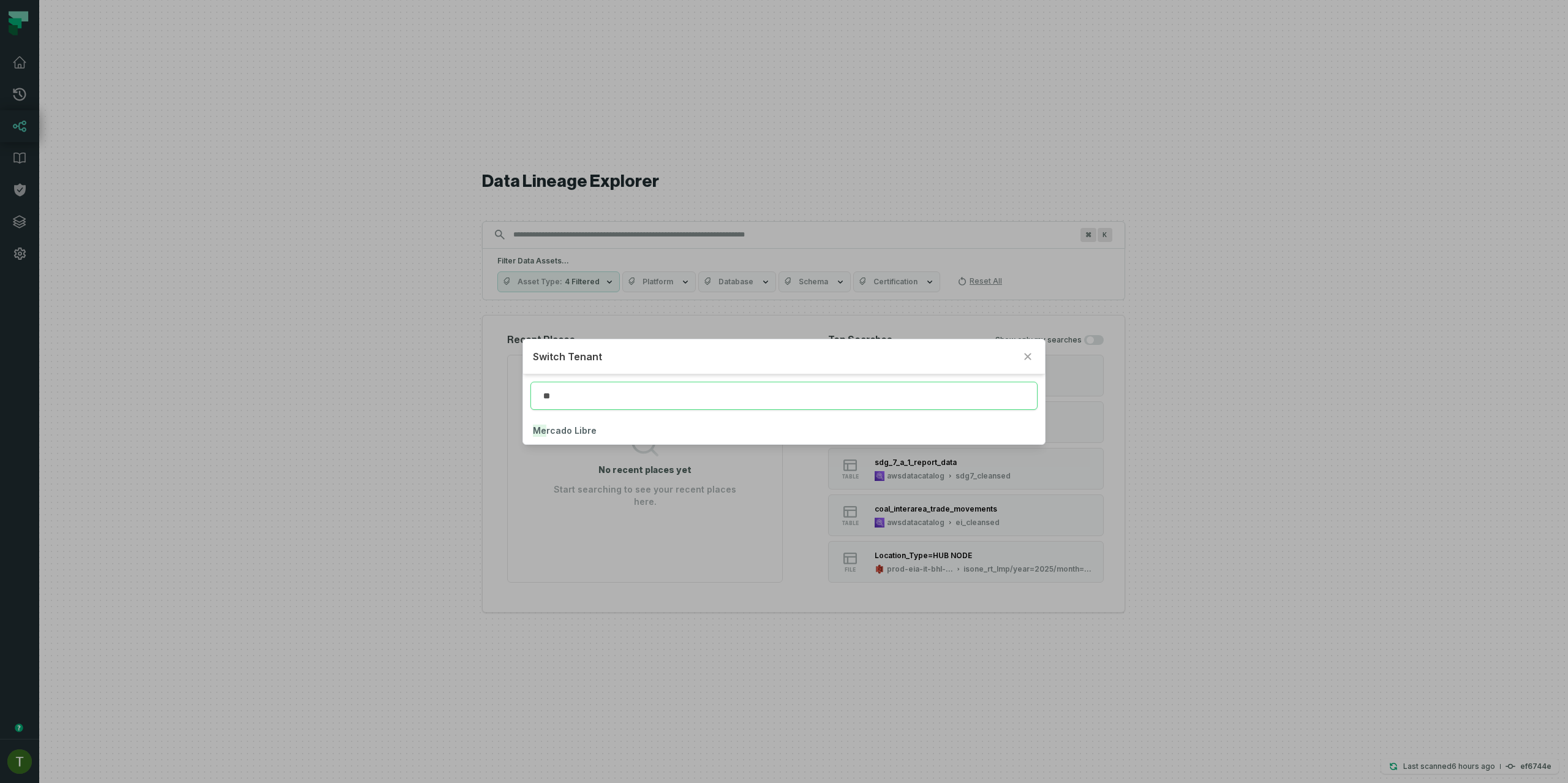
type input "**"
click button "Me rcado Libre" at bounding box center [783, 430] width 521 height 27
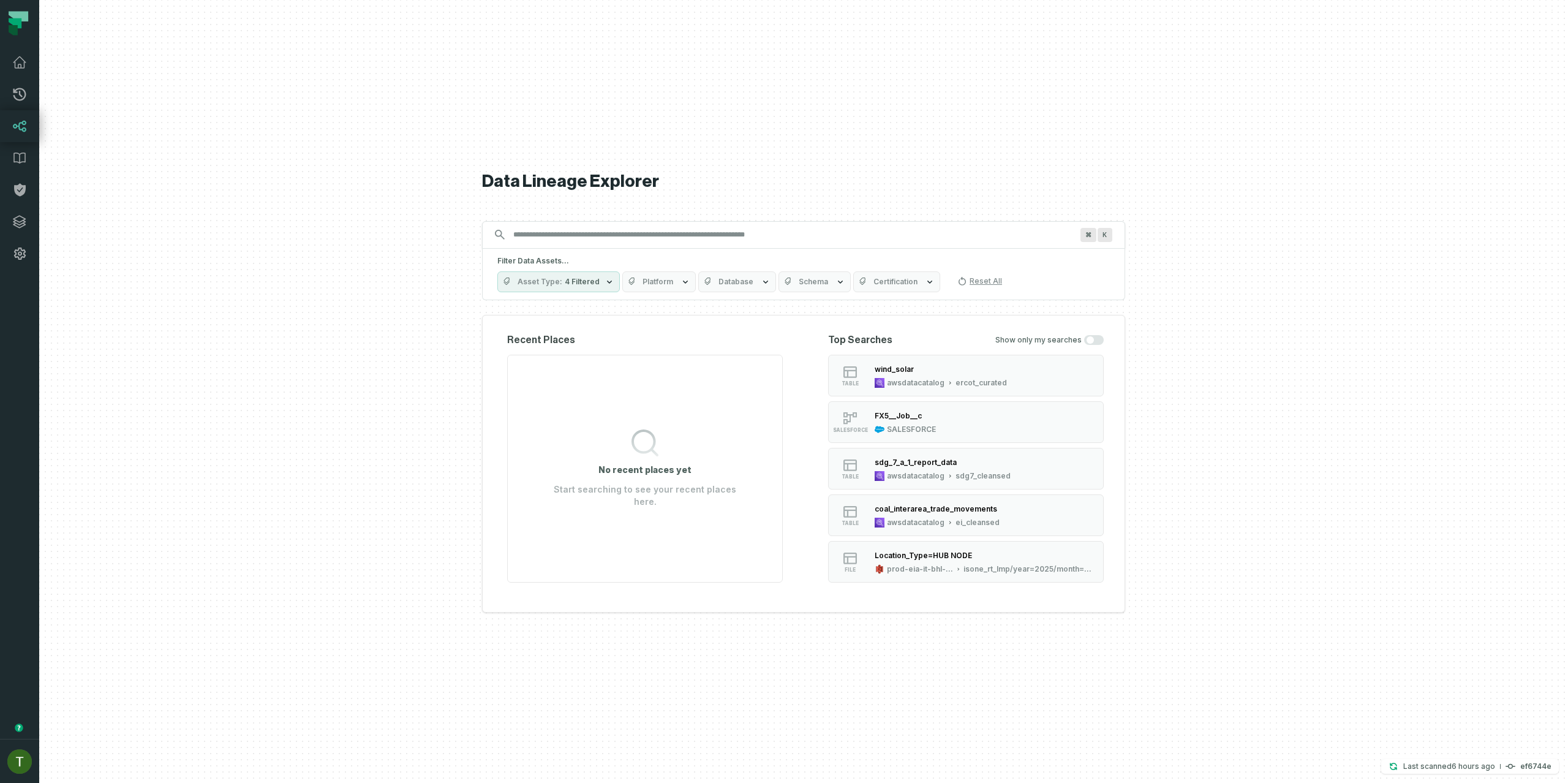
click at [30, 131] on link "Lineage" at bounding box center [19, 126] width 39 height 32
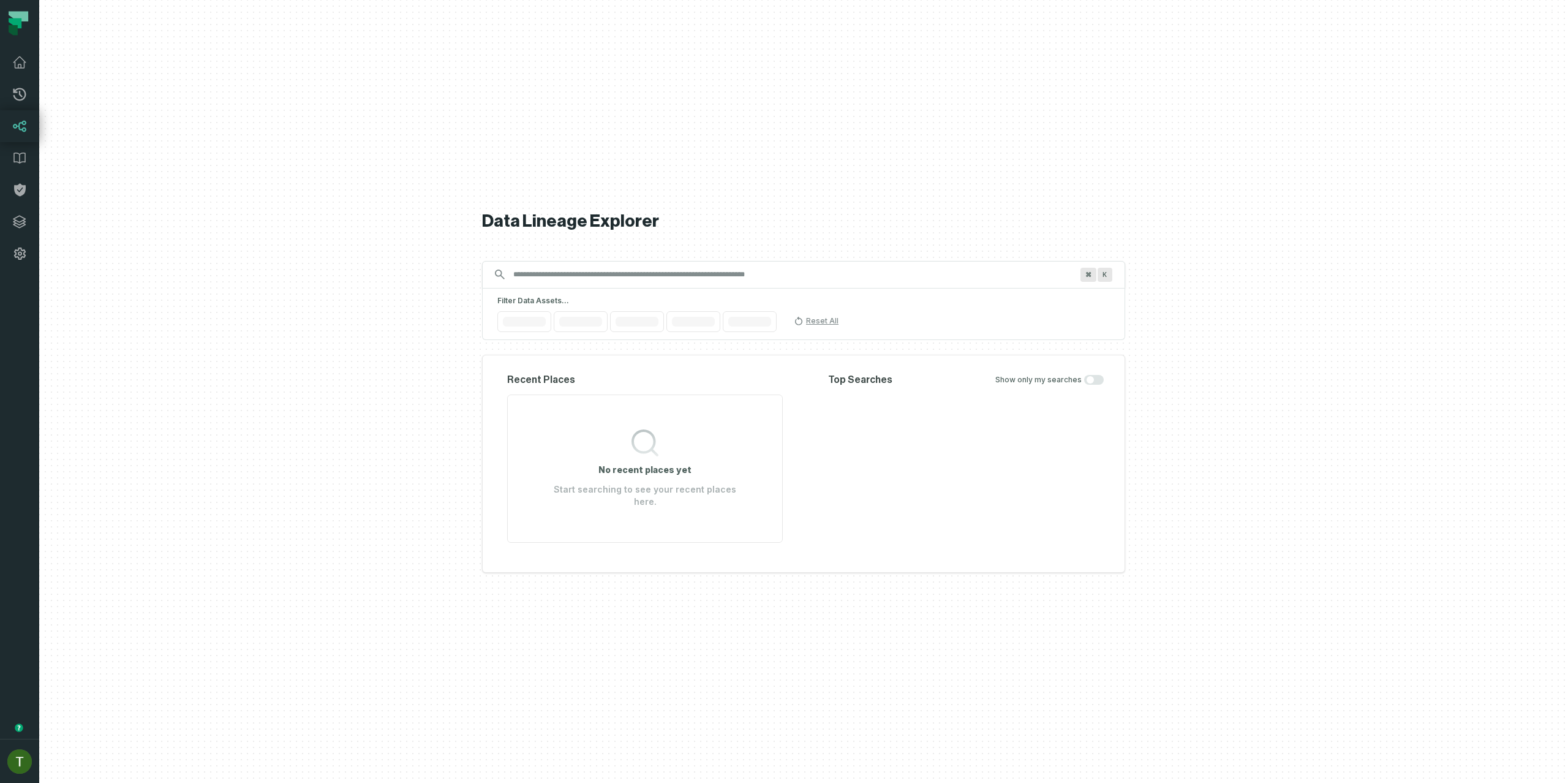
click at [30, 131] on link "Lineage" at bounding box center [19, 126] width 39 height 32
click at [650, 295] on div "Filter Data Assets... Asset Type Table Platform Database Schema Certification R…" at bounding box center [803, 314] width 644 height 52
click at [644, 280] on input "Discovery Provider cmdk menu" at bounding box center [793, 275] width 574 height 19
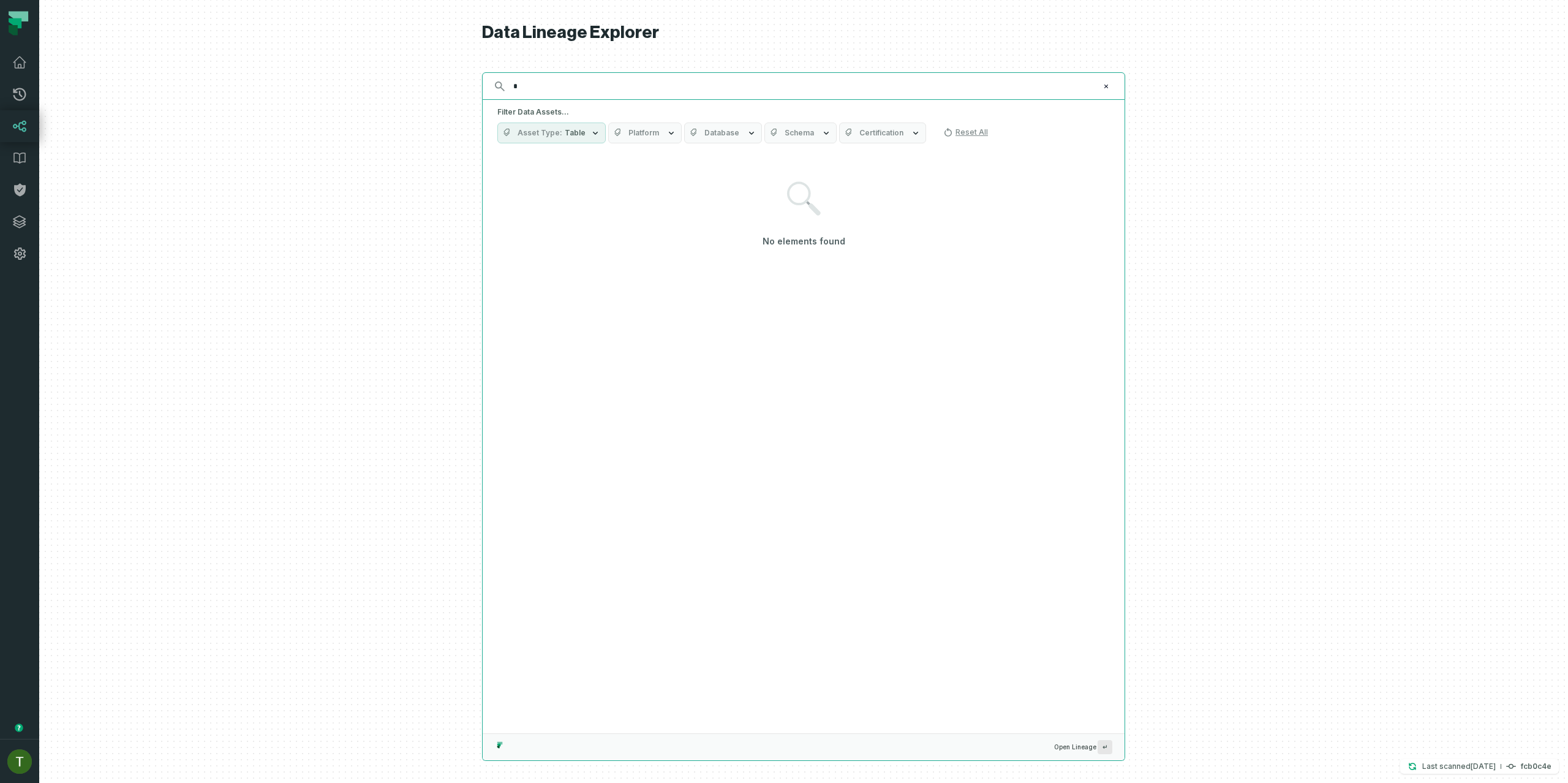
click at [604, 77] on input "*" at bounding box center [803, 87] width 593 height 19
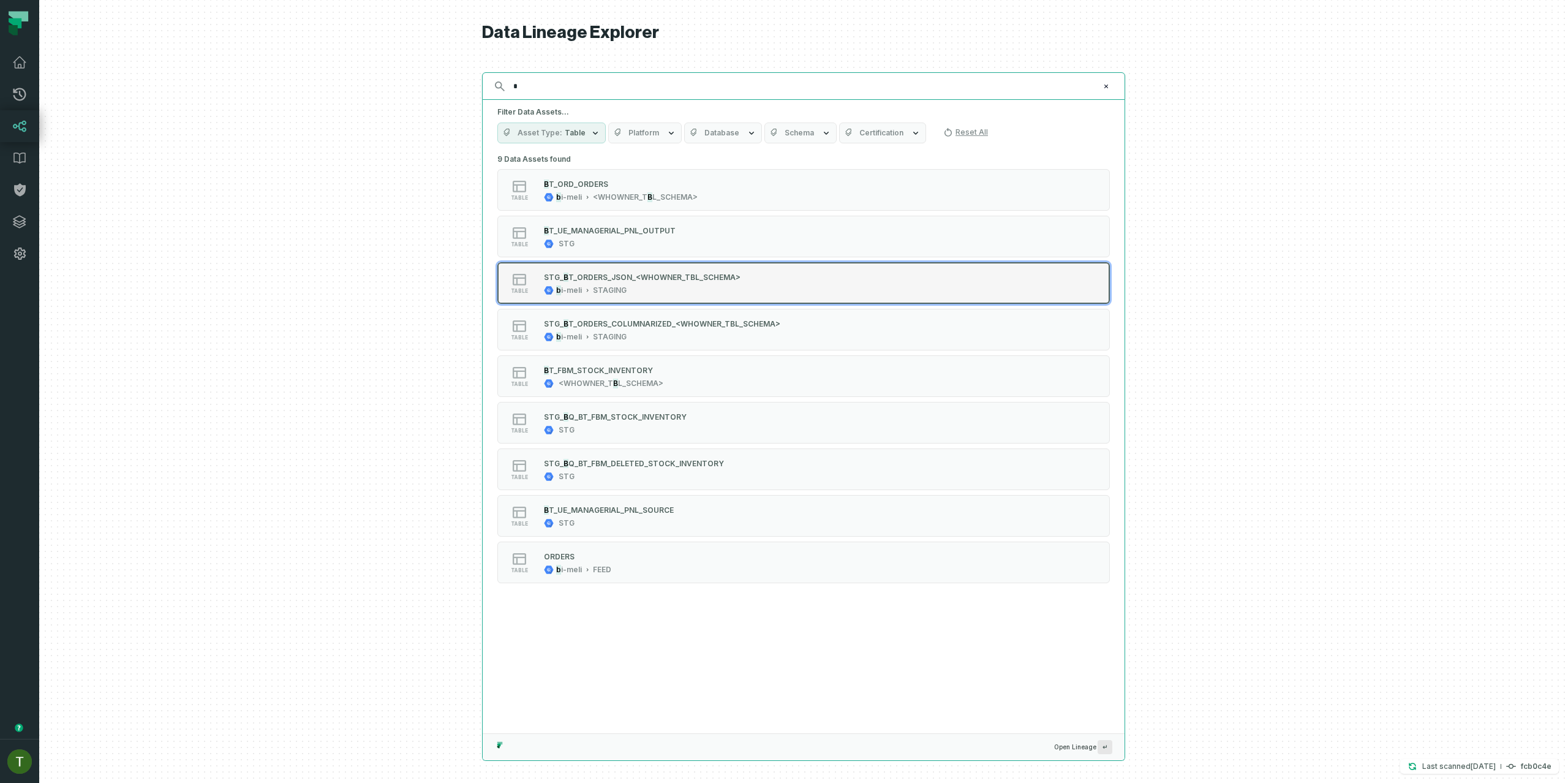
type input "*"
click at [655, 291] on div "b i-meli STAGING" at bounding box center [643, 290] width 197 height 10
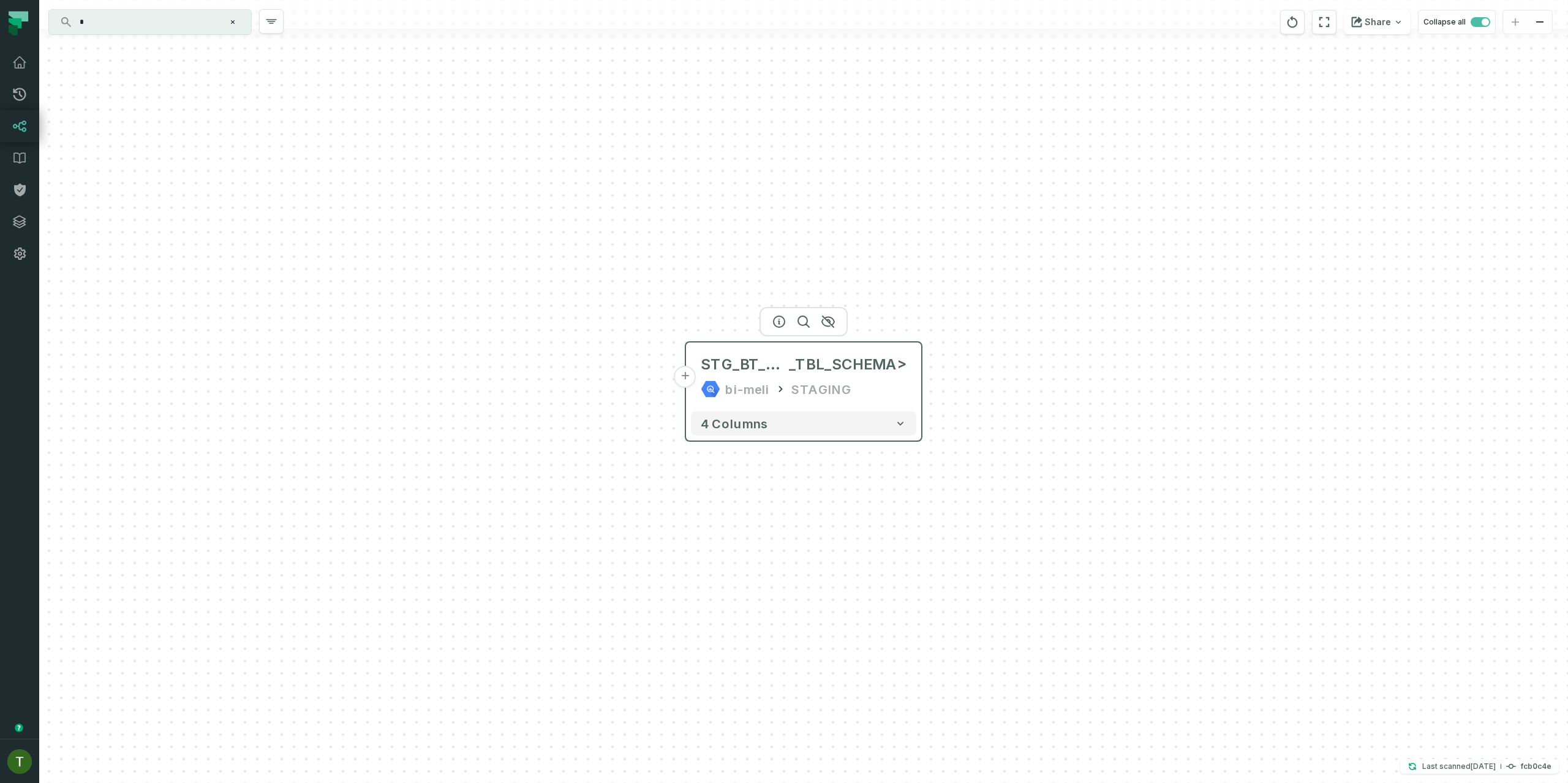
click at [689, 384] on button "+" at bounding box center [686, 377] width 22 height 22
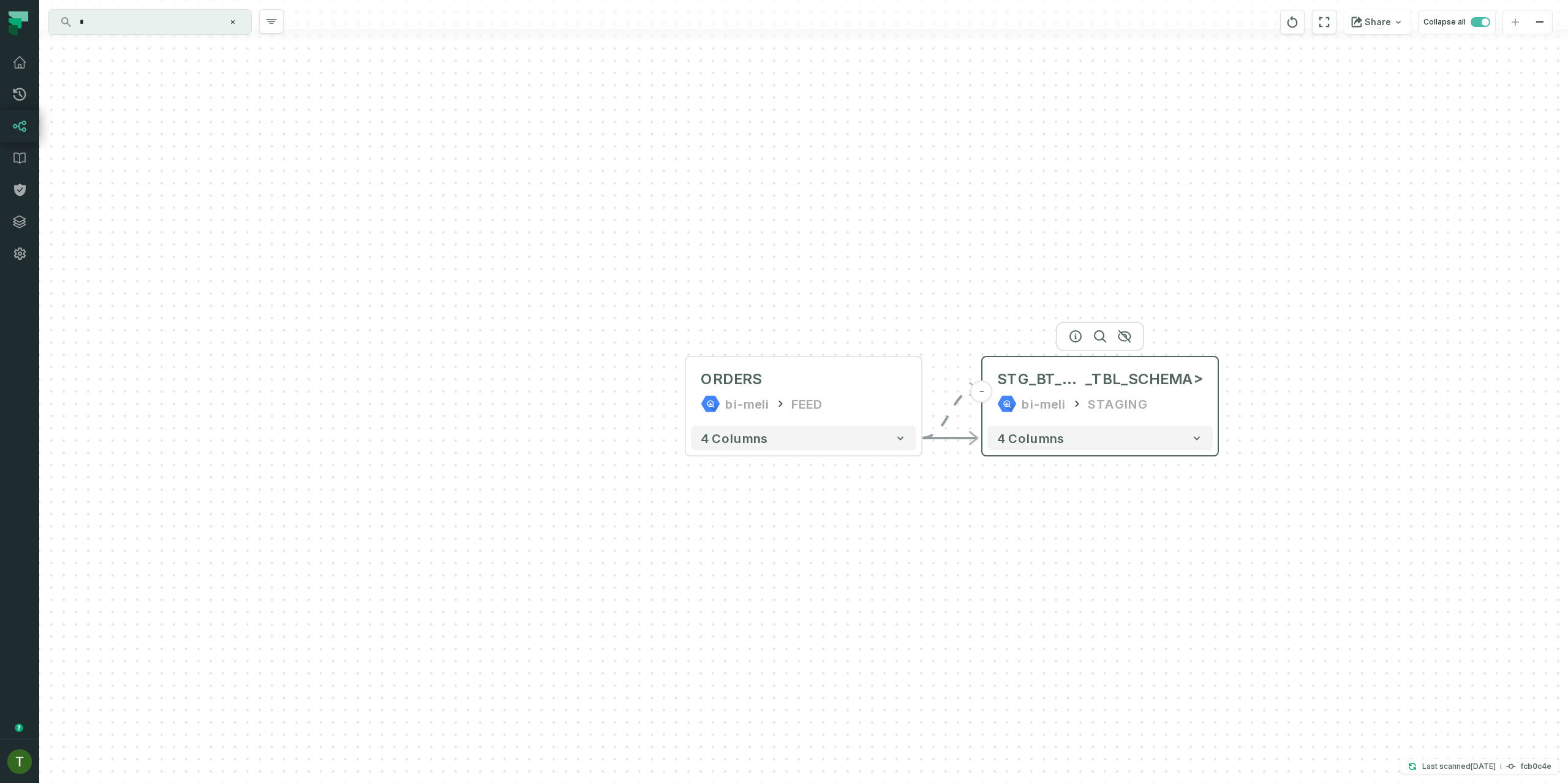
click at [1006, 415] on div "STG_BT_ORDERS_JSON_<WHOWNER _TBL_SCHEMA> bi-meli STAGING" at bounding box center [1100, 392] width 225 height 58
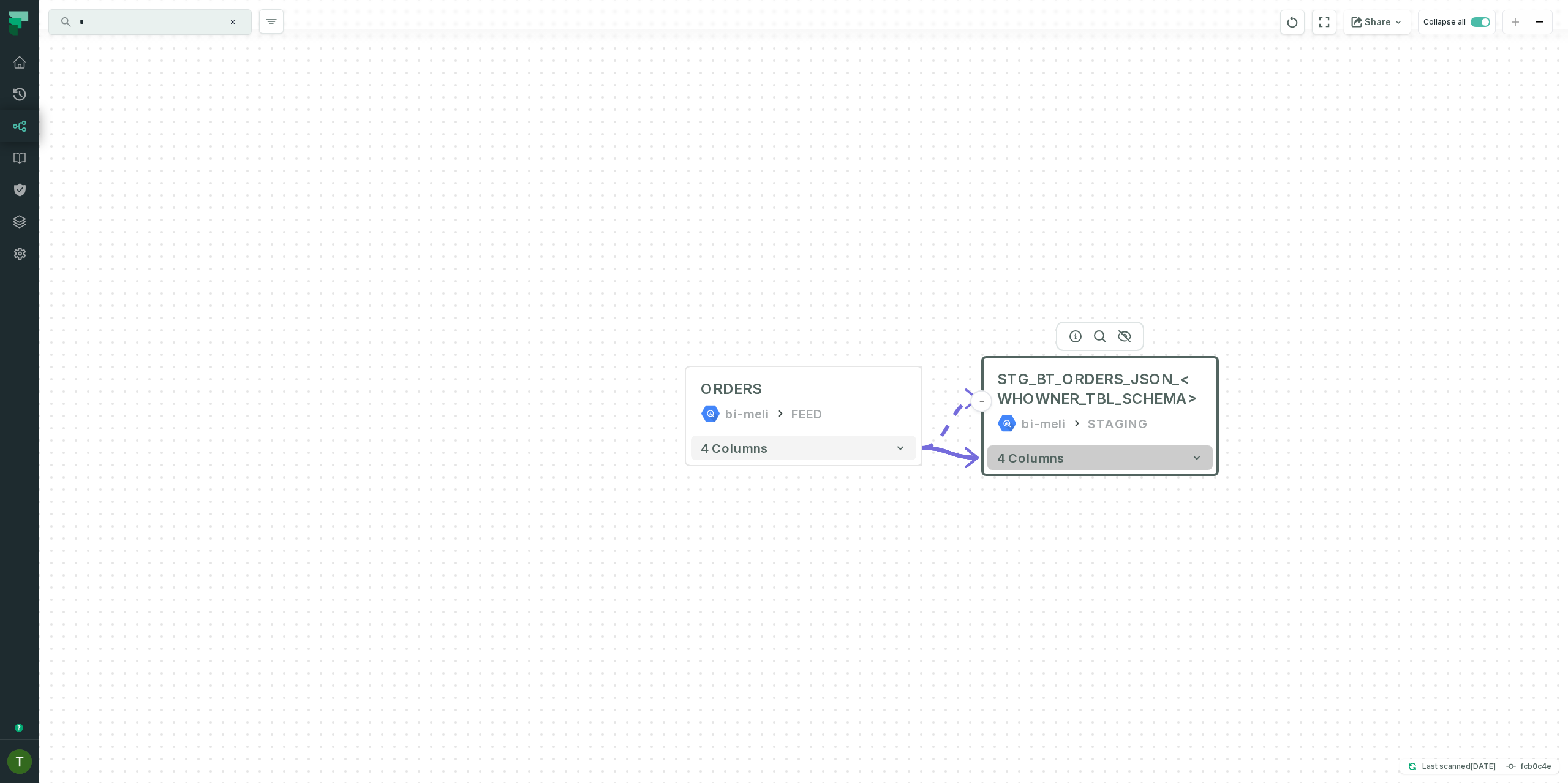
click at [1058, 464] on span "4 columns" at bounding box center [1030, 457] width 67 height 15
click at [1058, 464] on span "4 columns" at bounding box center [1031, 458] width 67 height 15
click at [1058, 463] on span "4 columns" at bounding box center [1031, 458] width 67 height 15
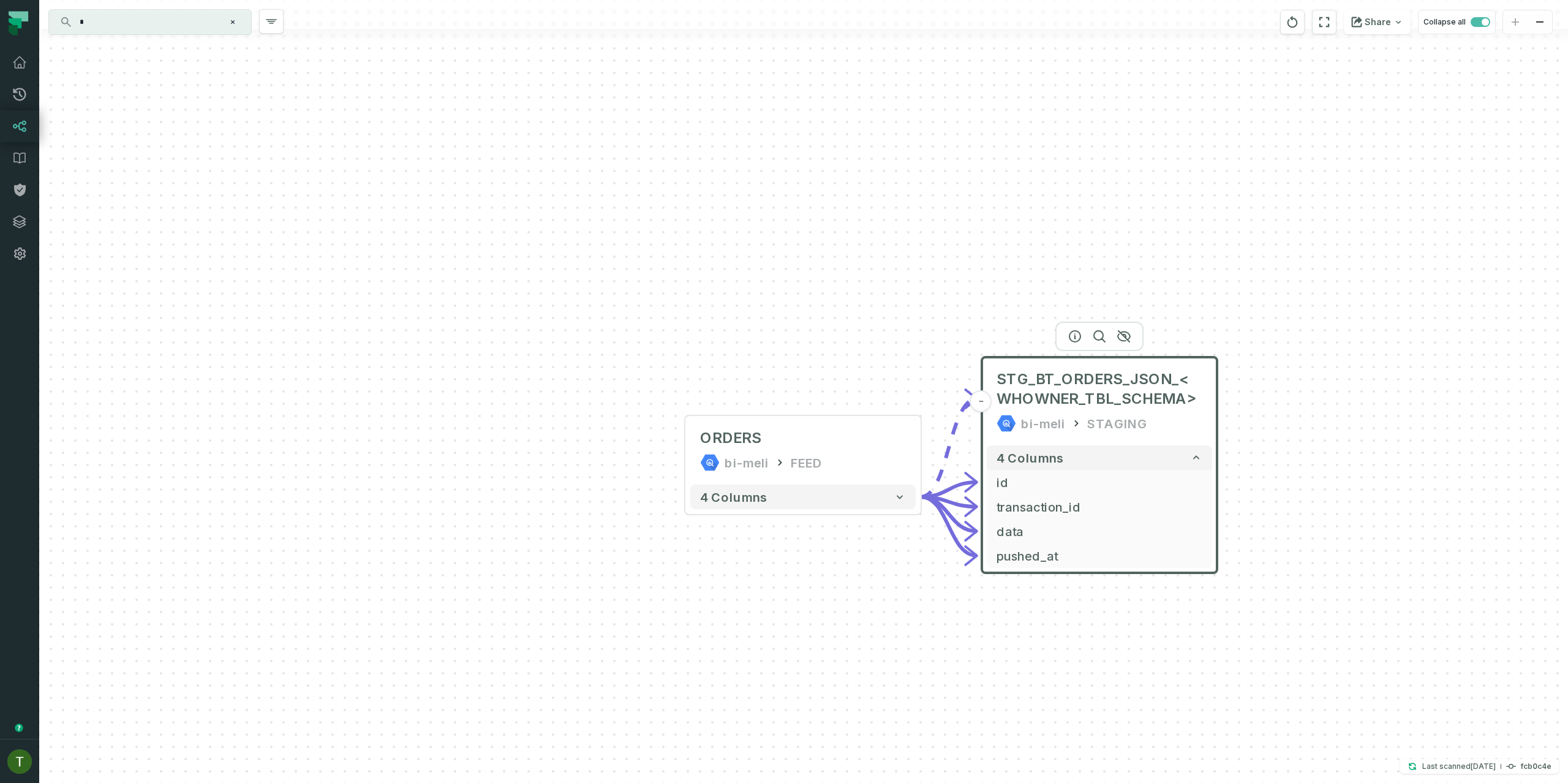
drag, startPoint x: 1274, startPoint y: 473, endPoint x: 1222, endPoint y: 450, distance: 56.9
click at [1232, 454] on div "ORDERS bi-meli FEED - 4 columns - STG_BT_ORDERS_JSON_<WHOWNER_TBL_SCHEMA> bi-me…" at bounding box center [803, 392] width 1529 height 783
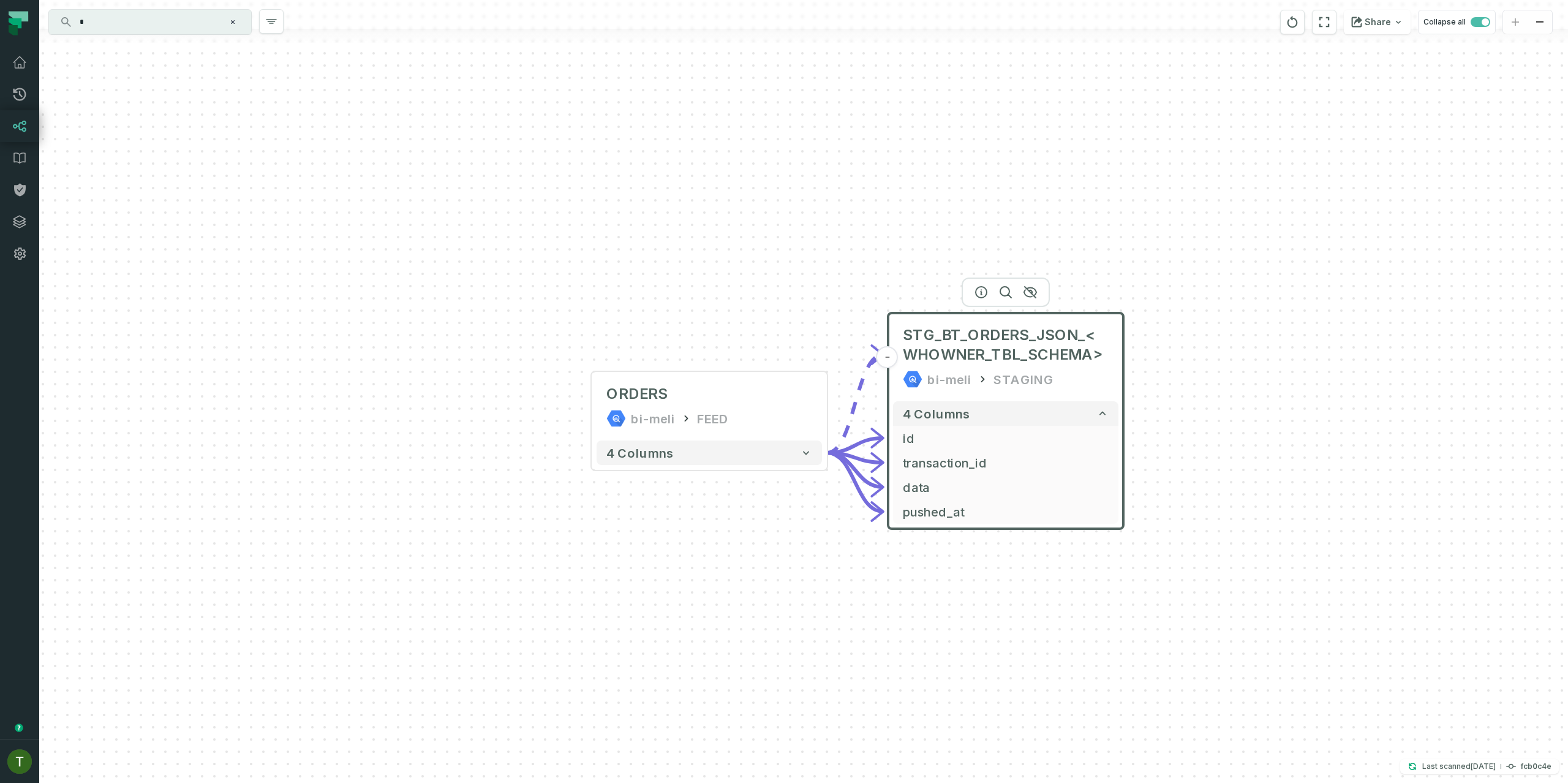
drag, startPoint x: 1124, startPoint y: 405, endPoint x: 1111, endPoint y: 400, distance: 13.9
click at [1113, 400] on div "ORDERS bi-meli FEED - 4 columns - STG_BT_ORDERS_JSON_<WHOWNER_TBL_SCHEMA> bi-me…" at bounding box center [803, 392] width 1529 height 783
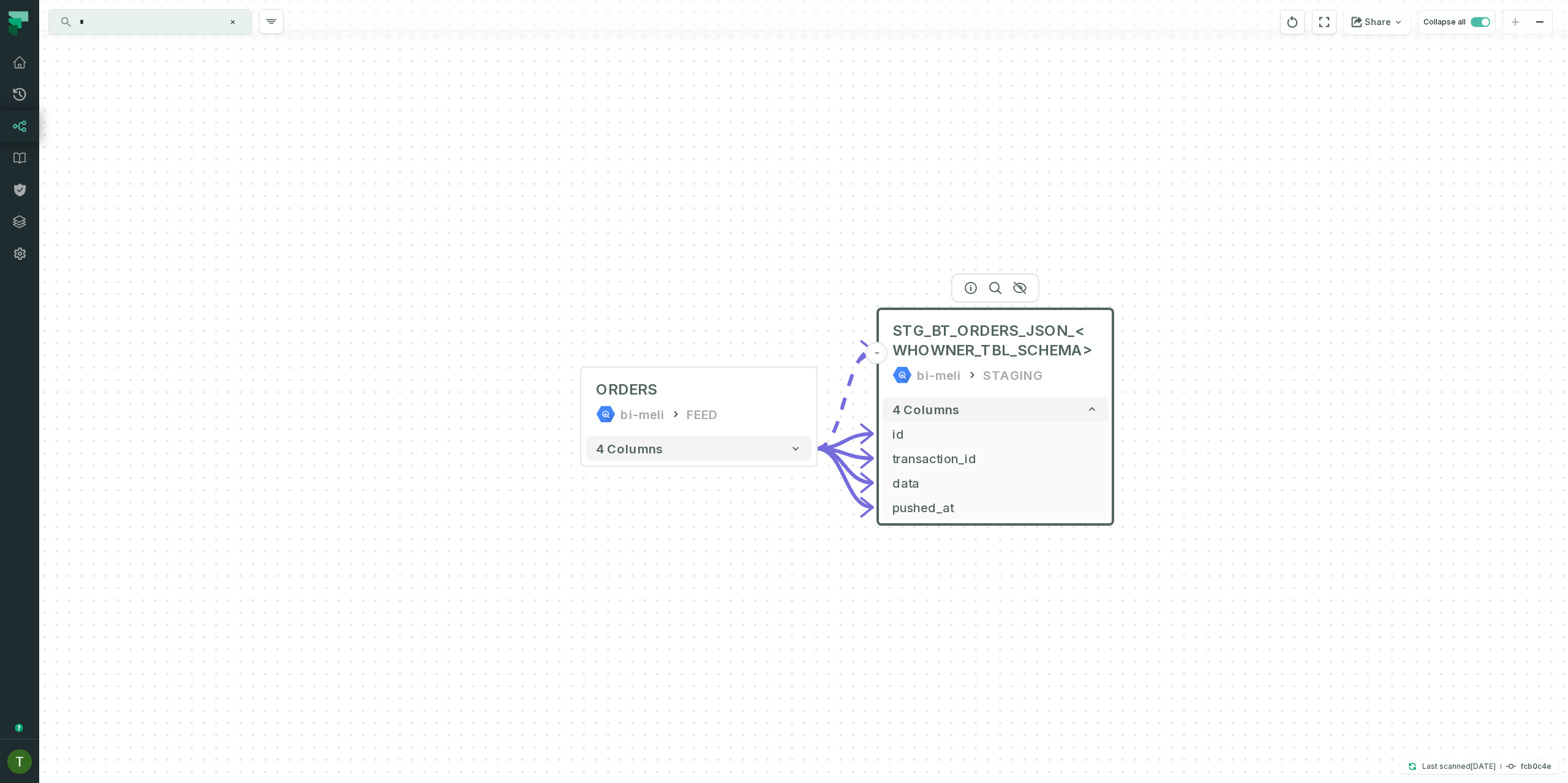
click at [116, 22] on input "*" at bounding box center [148, 22] width 153 height 19
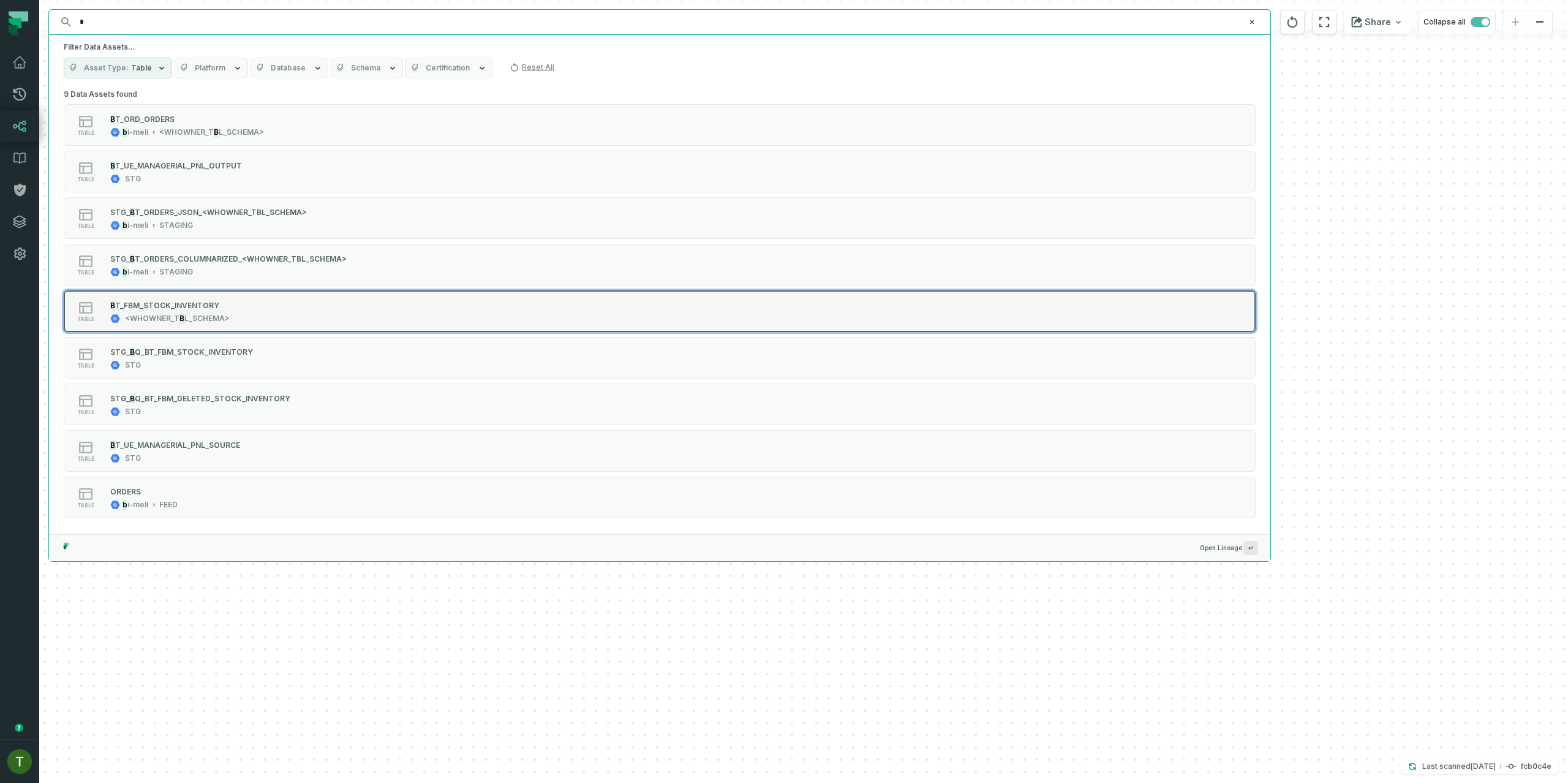
click at [277, 310] on div "table B T_FBM_STOCK_INVENTORY <WHOWNE R_T B L_SCHEMA>" at bounding box center [219, 311] width 307 height 24
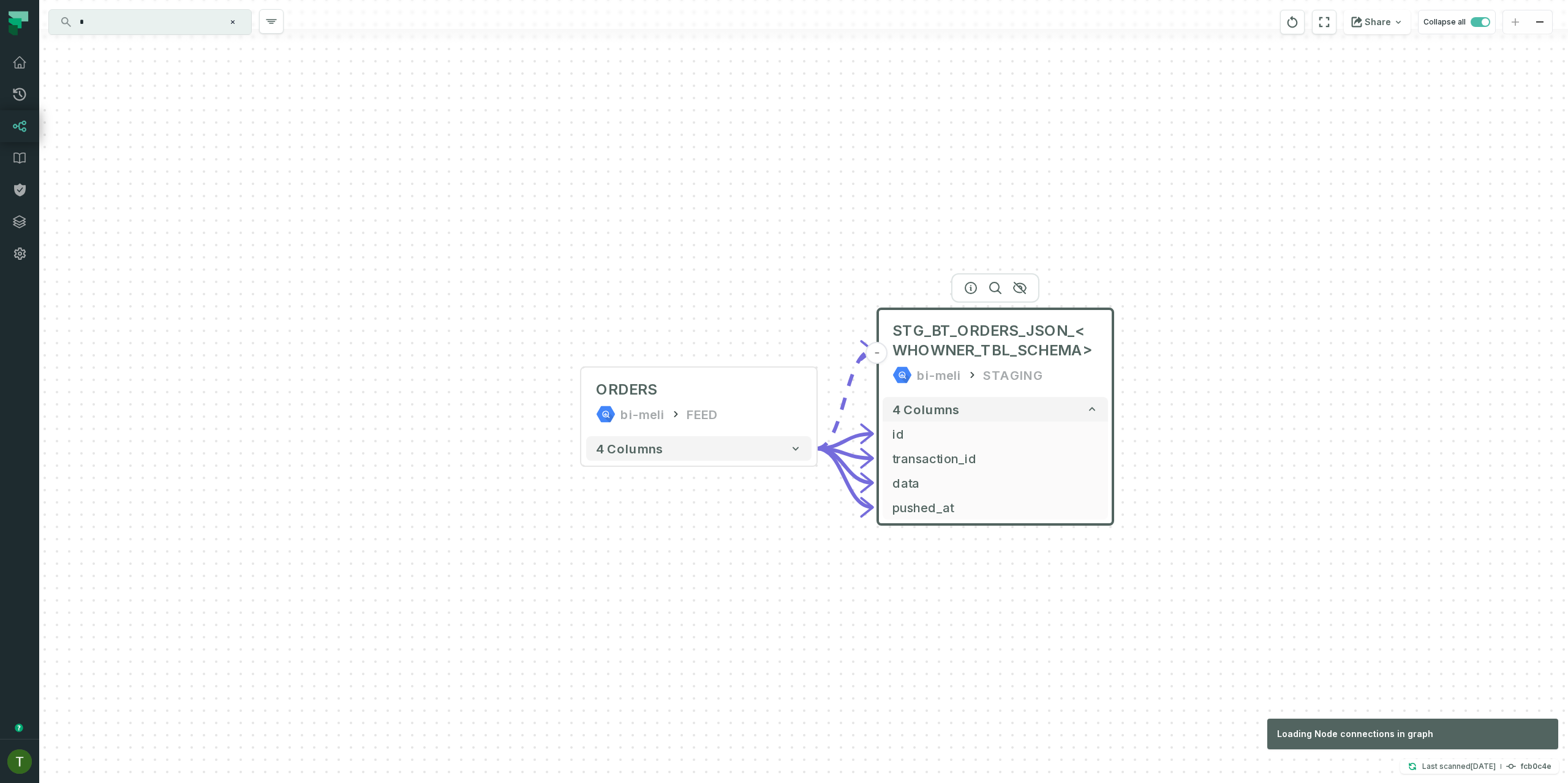
click at [1142, 640] on div "ORDERS bi-meli FEED - 4 columns - STG_BT_ORDERS_JSON_<WHOWNER_TBL_SCHEMA> bi-me…" at bounding box center [803, 392] width 1529 height 783
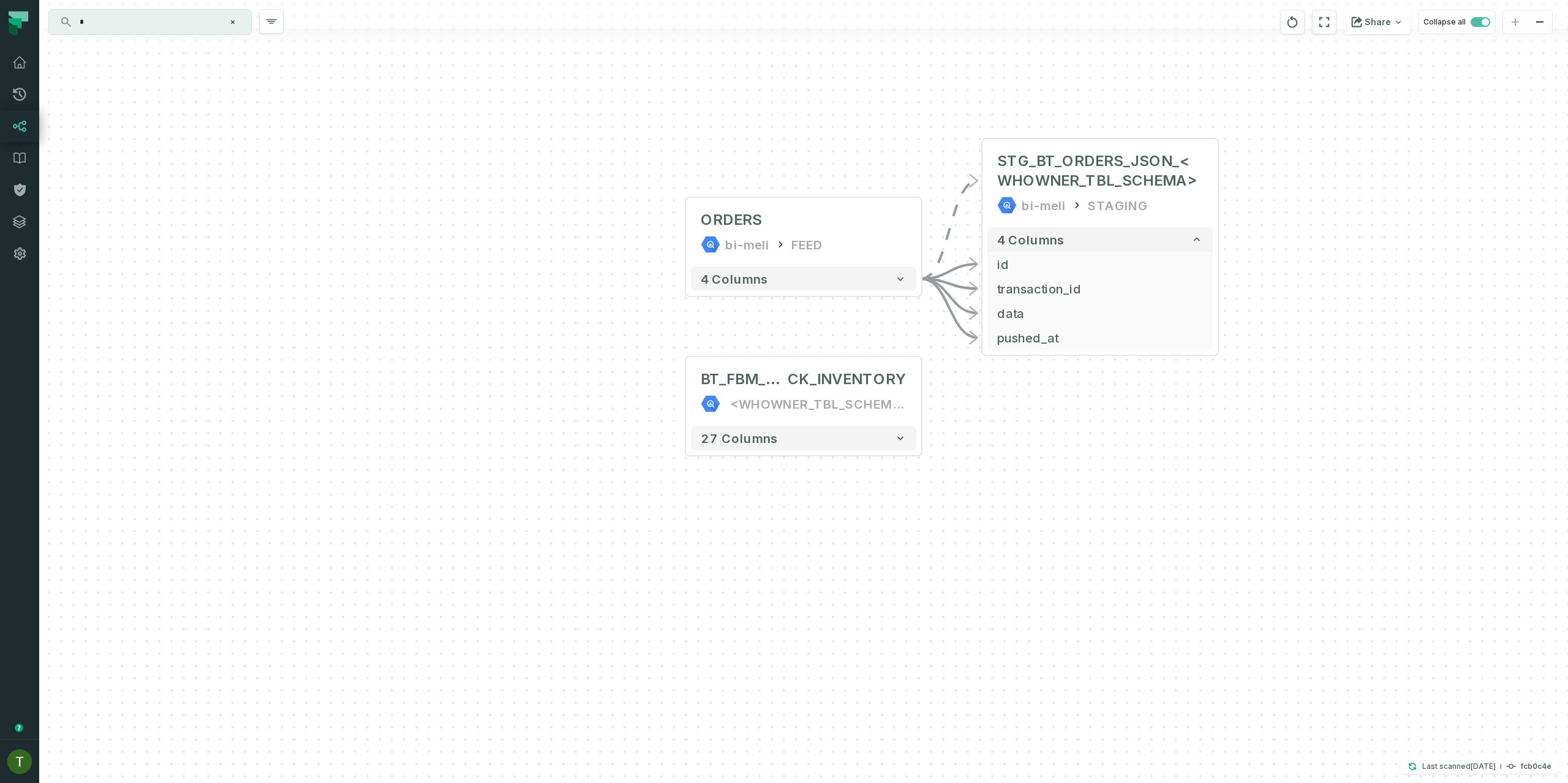
click at [100, 19] on input "*" at bounding box center [148, 22] width 153 height 19
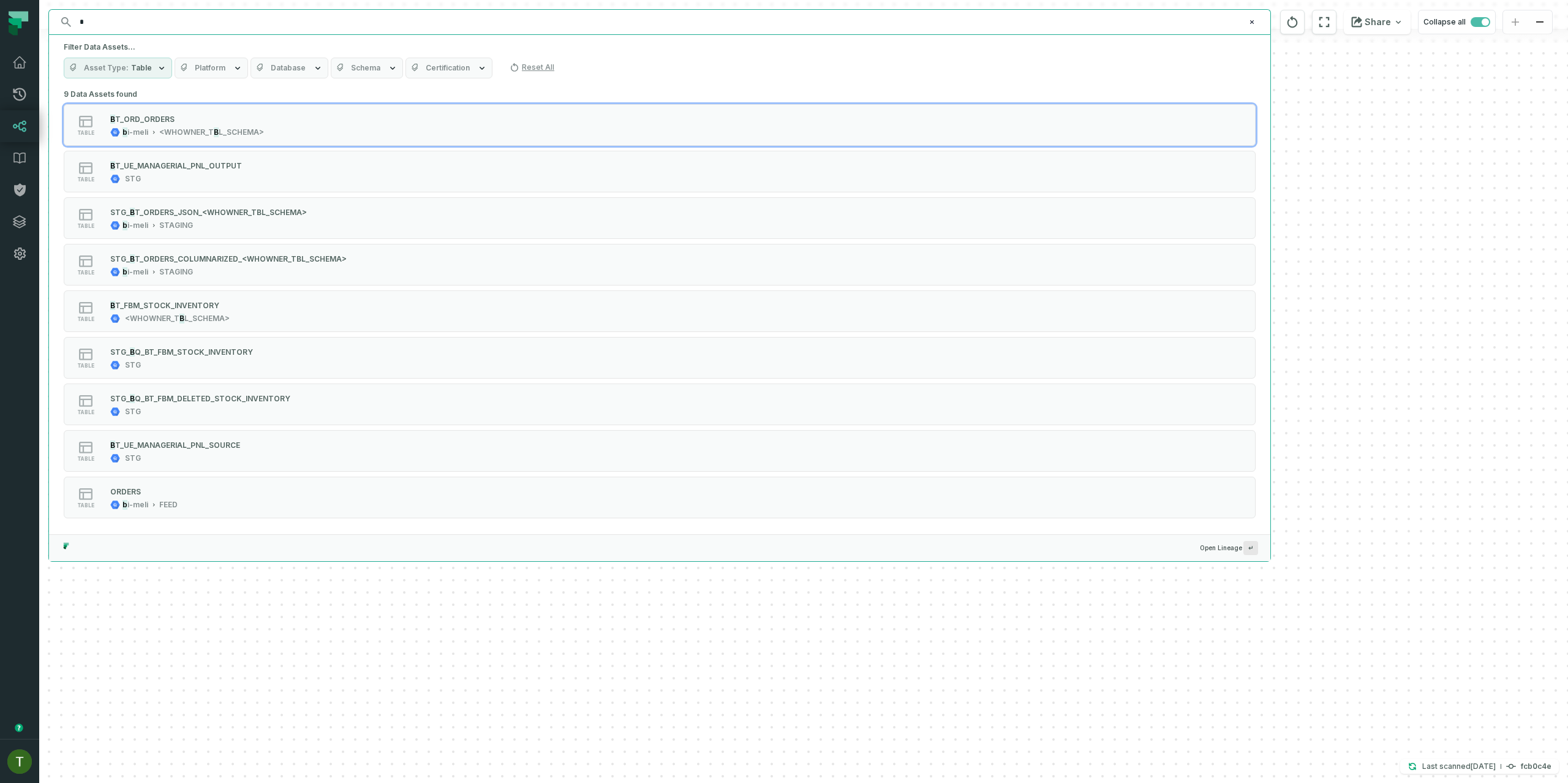
click at [210, 64] on span "Platform" at bounding box center [209, 68] width 30 height 10
click at [274, 77] on button "Database" at bounding box center [289, 67] width 78 height 20
click at [279, 71] on span "Database" at bounding box center [288, 68] width 35 height 10
click at [257, 68] on icon "button" at bounding box center [260, 67] width 6 height 8
click at [263, 68] on button "Database" at bounding box center [289, 67] width 78 height 20
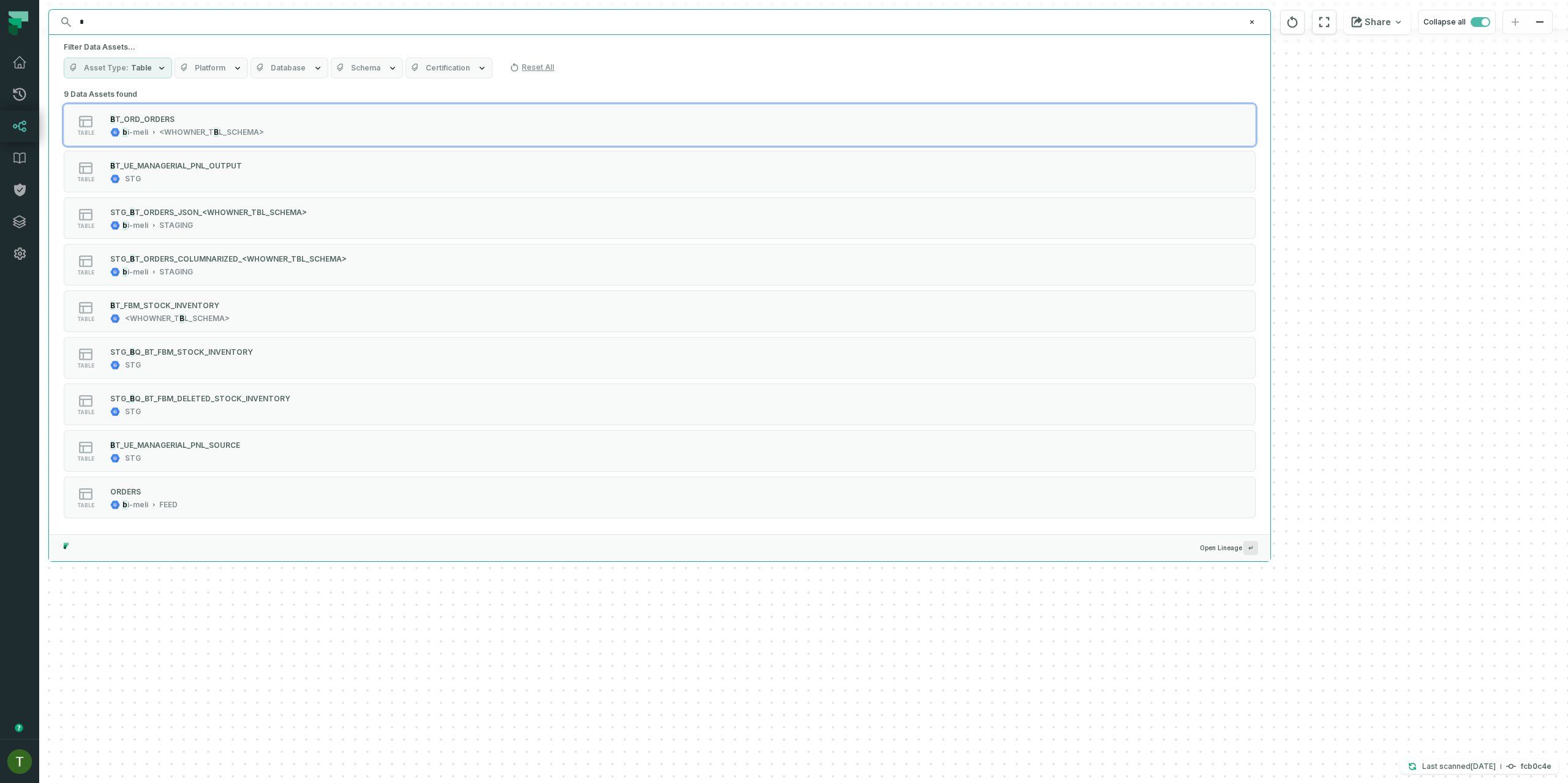
click at [227, 67] on button "Platform" at bounding box center [210, 67] width 73 height 20
click at [351, 66] on span "Schema" at bounding box center [365, 68] width 29 height 10
click at [437, 65] on span "Certification" at bounding box center [447, 68] width 44 height 10
click at [350, 60] on button "Schema" at bounding box center [367, 67] width 72 height 20
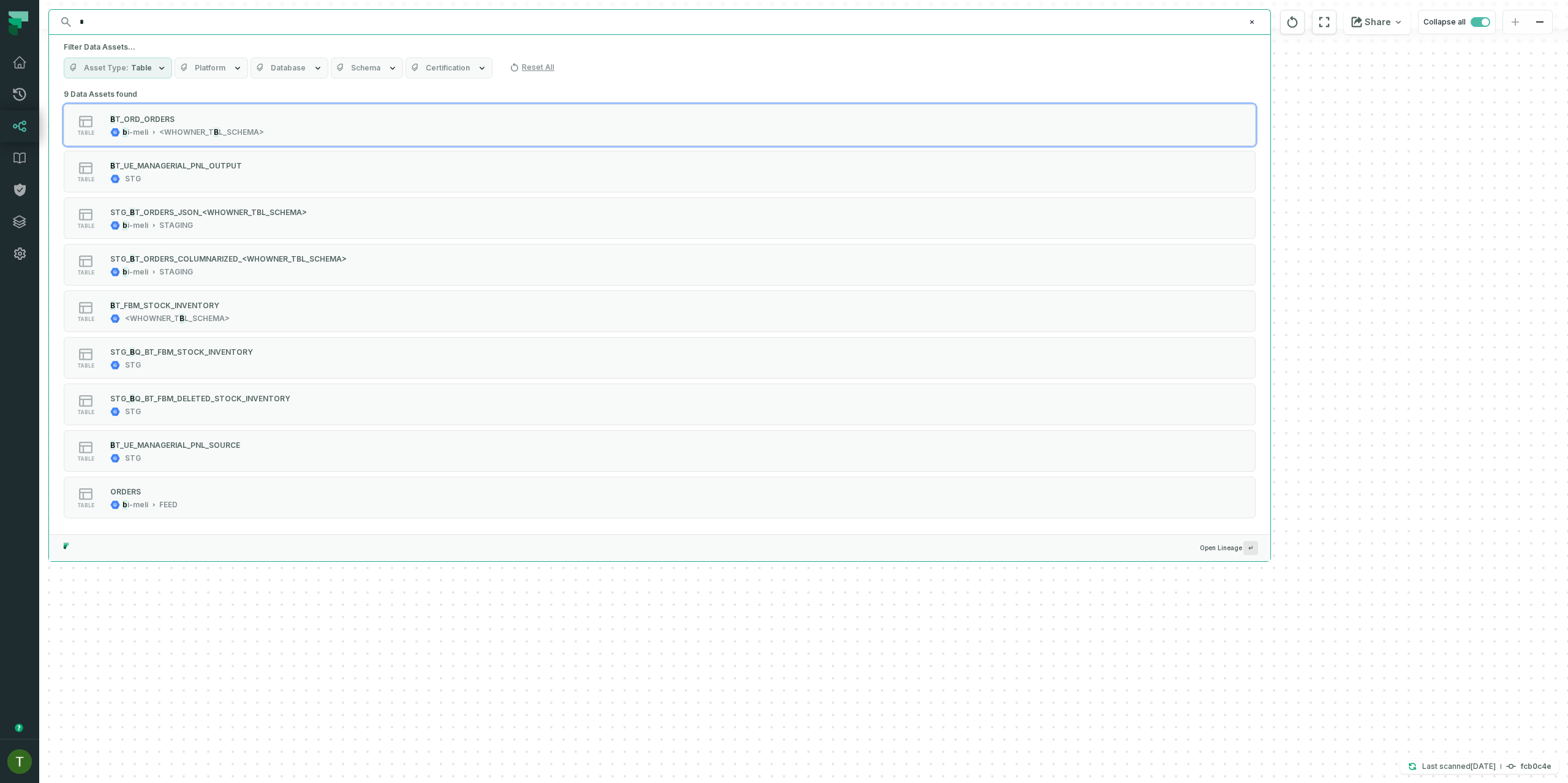
click at [156, 14] on input "*" at bounding box center [658, 22] width 1173 height 19
click at [157, 14] on input "*" at bounding box center [658, 22] width 1173 height 19
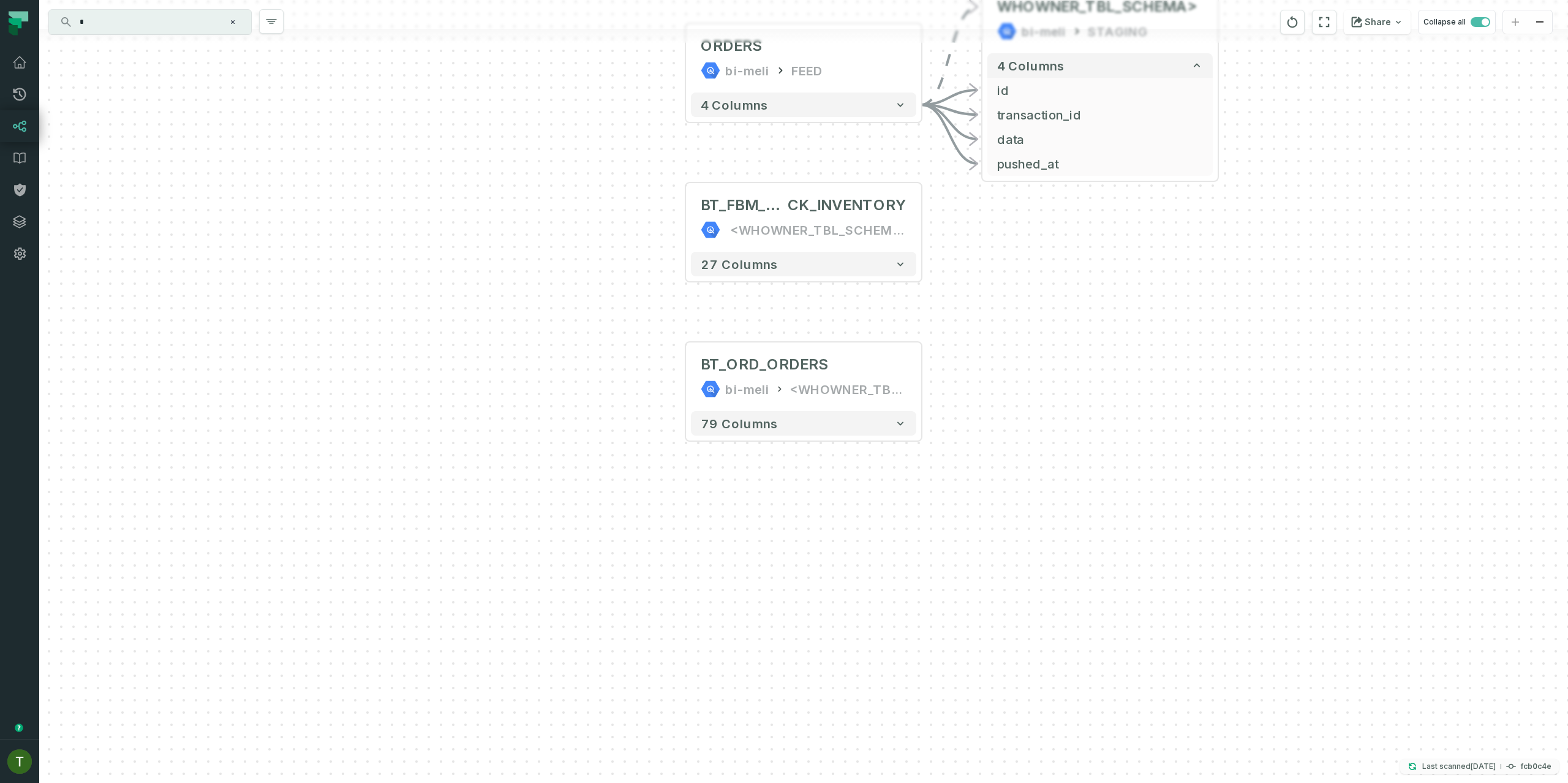
click at [1431, 763] on p "Last scanned [DATE] 1:06:43 PM" at bounding box center [1459, 766] width 73 height 13
